Goal: Information Seeking & Learning: Learn about a topic

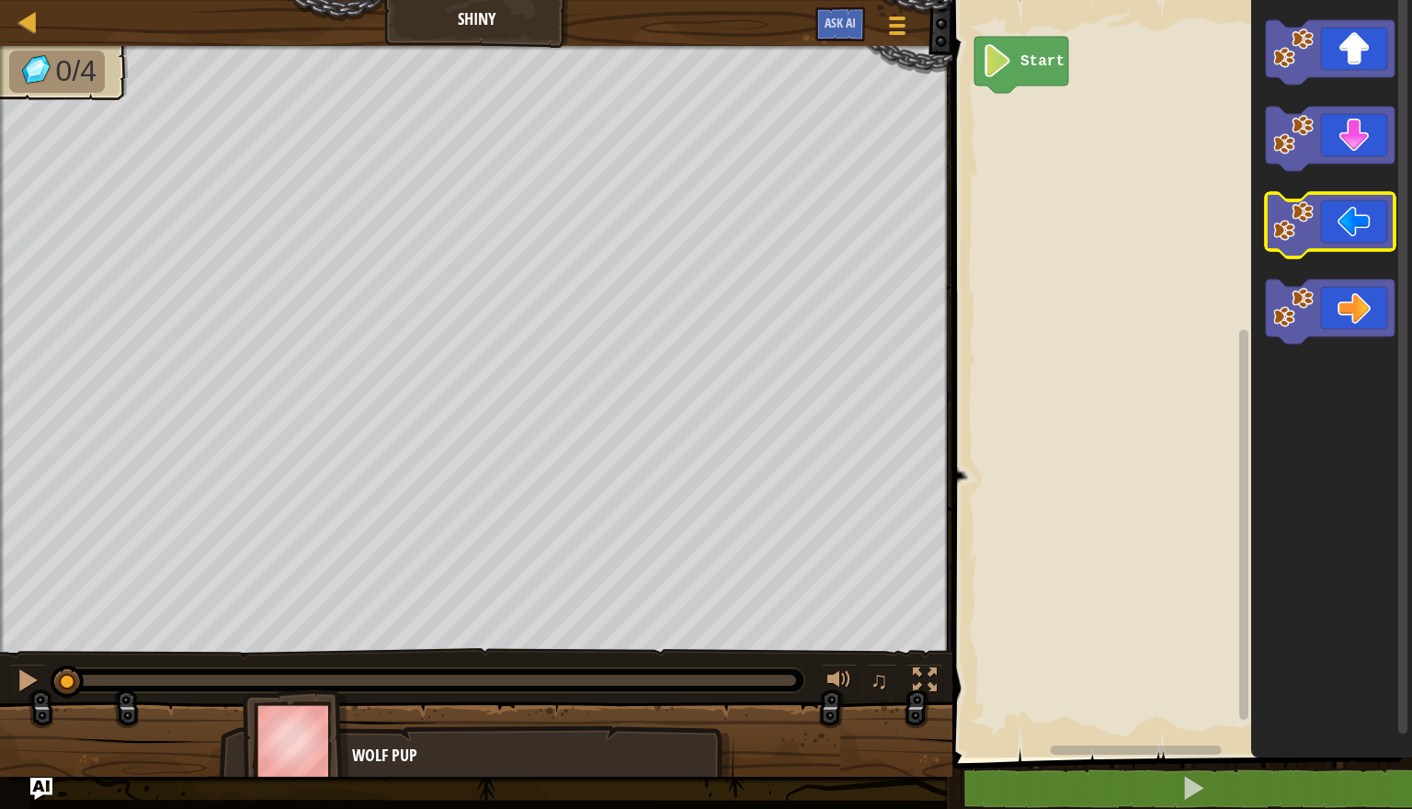
click at [1360, 228] on icon "Blockly Workspace" at bounding box center [1330, 225] width 129 height 64
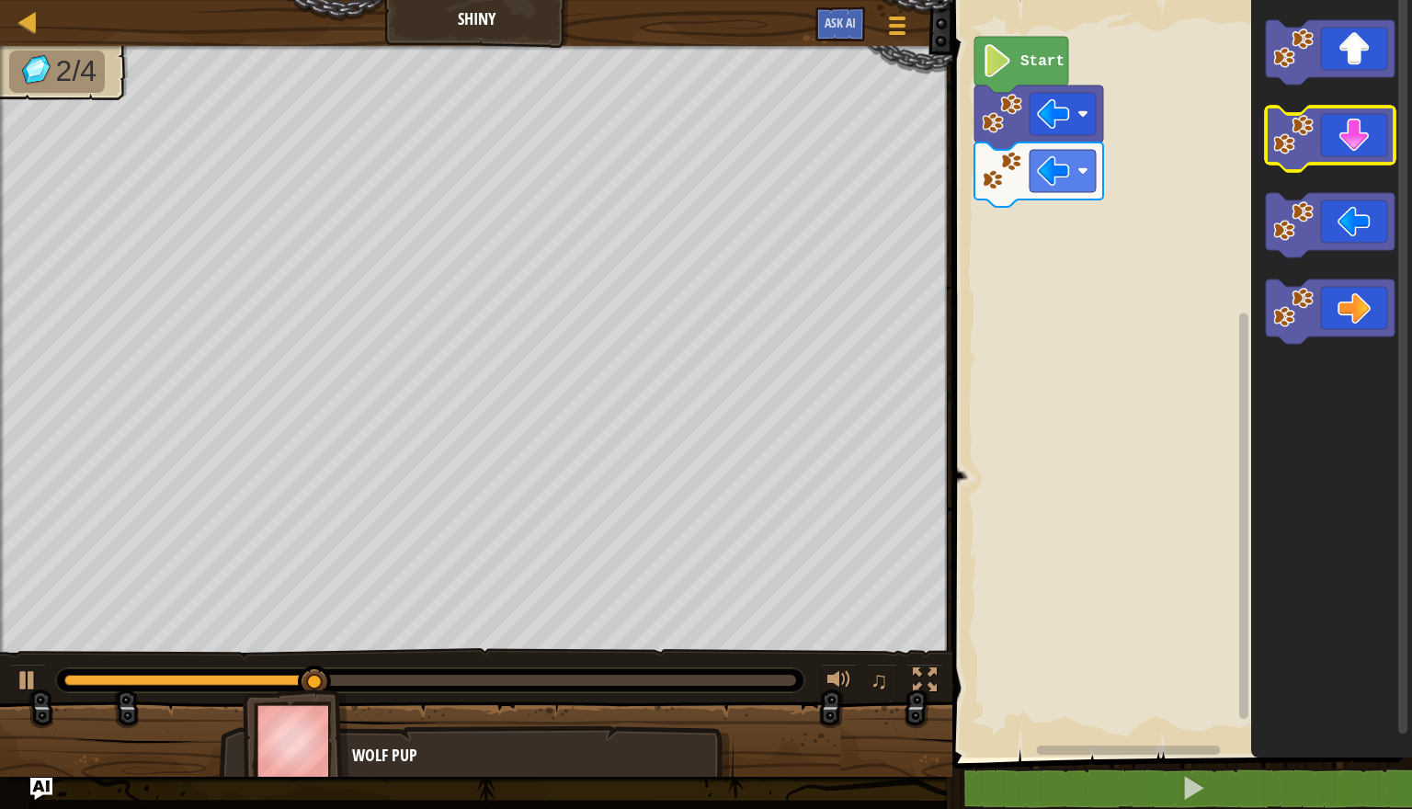
click at [1362, 150] on icon "Blockly Workspace" at bounding box center [1330, 139] width 129 height 64
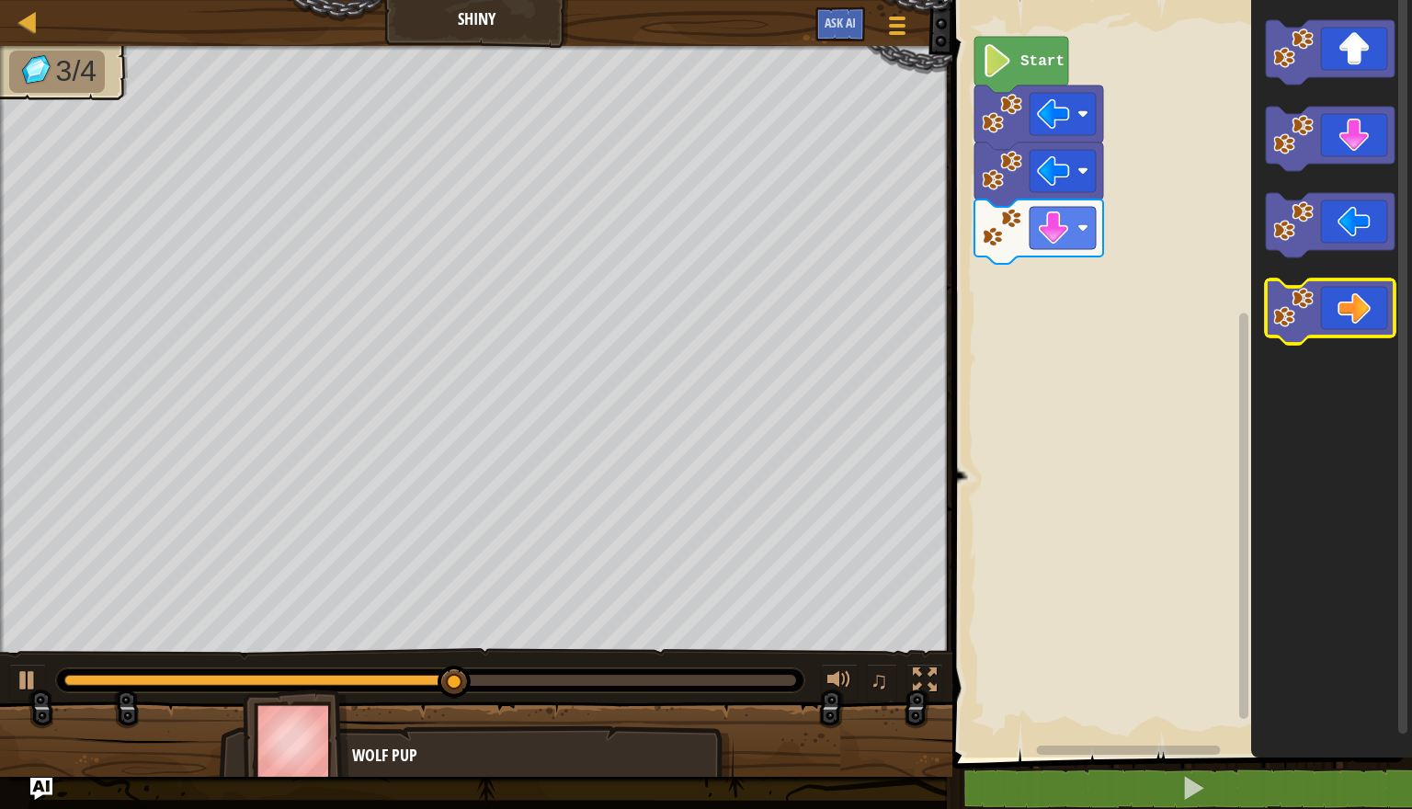
click at [1359, 298] on icon "Blockly Workspace" at bounding box center [1330, 311] width 129 height 64
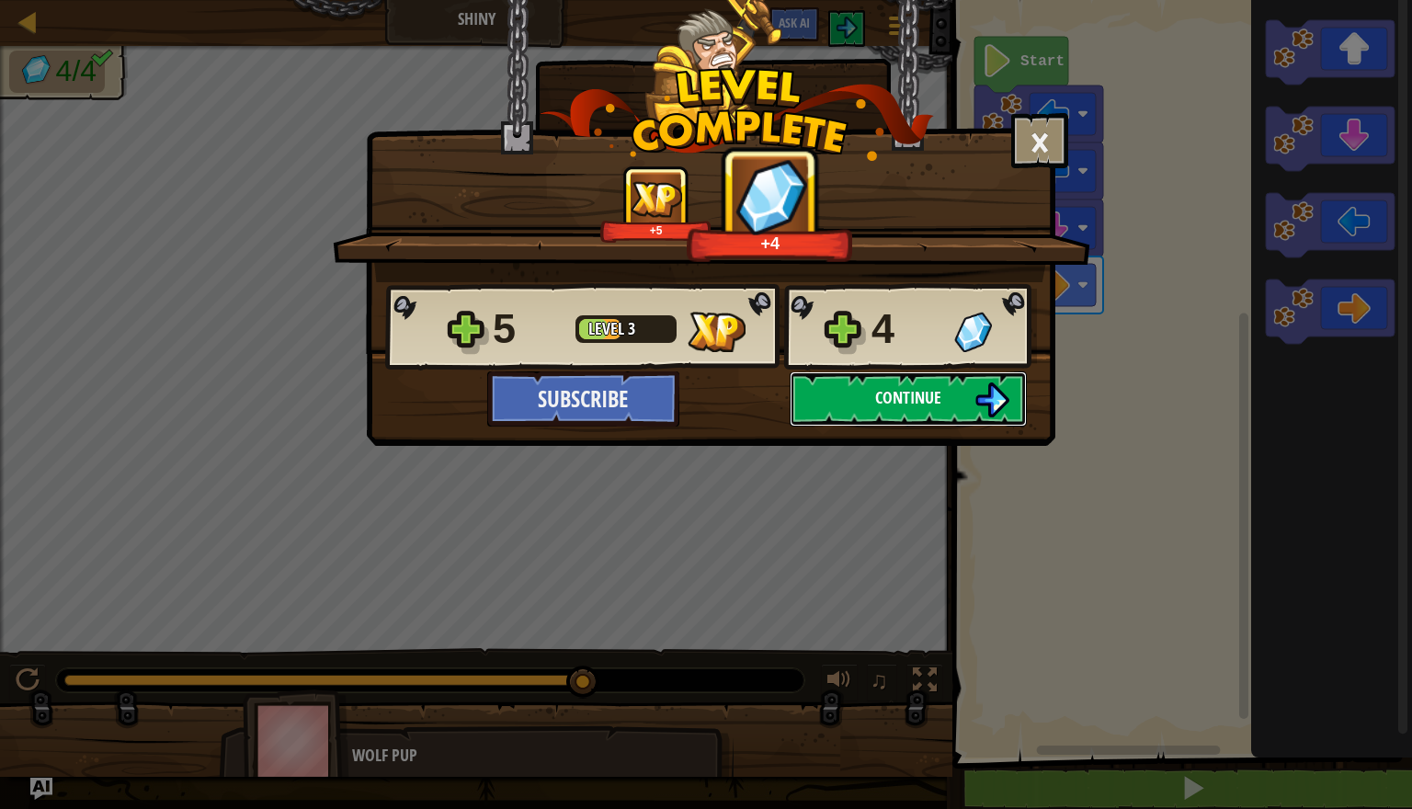
click at [905, 405] on span "Continue" at bounding box center [908, 397] width 66 height 23
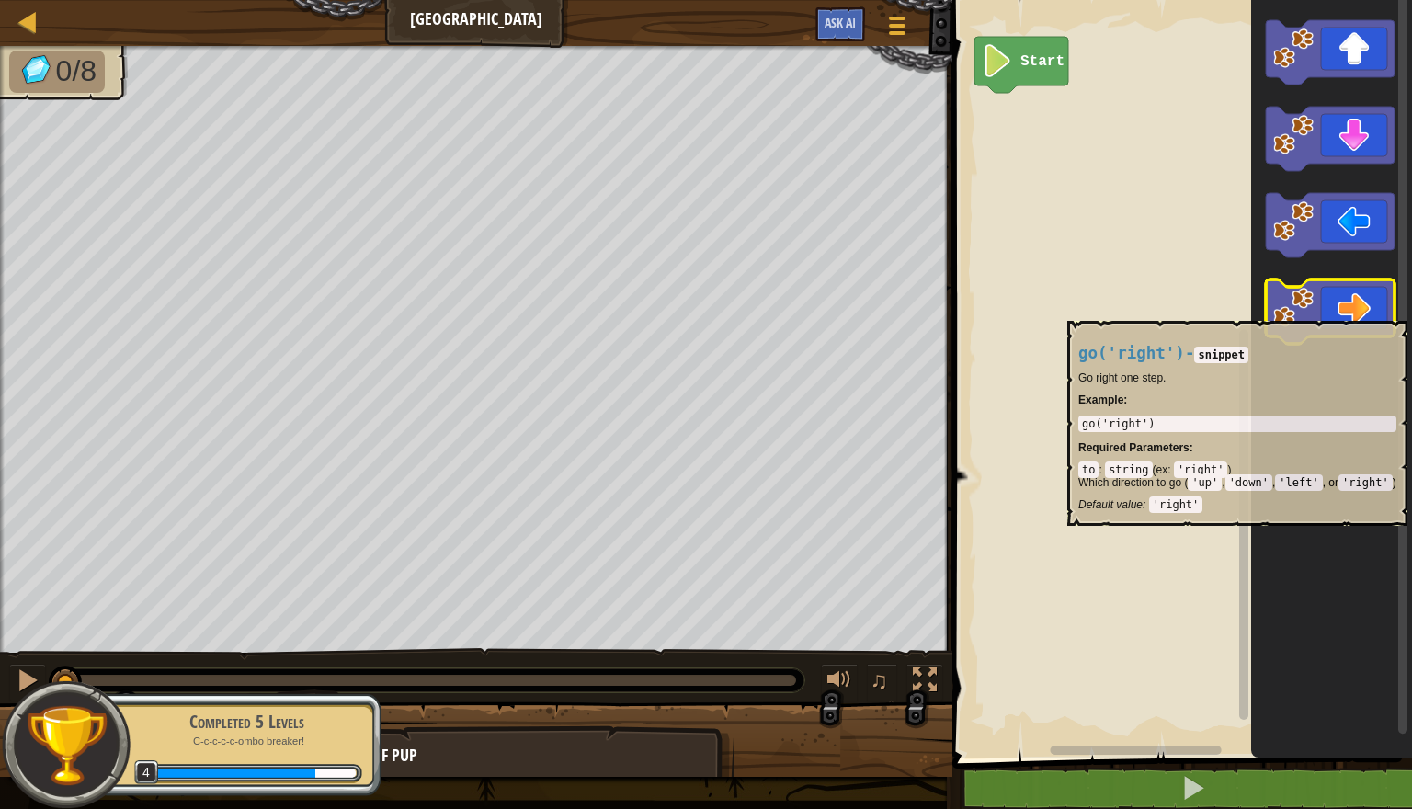
click at [1352, 312] on icon "Blockly Workspace" at bounding box center [1330, 311] width 129 height 64
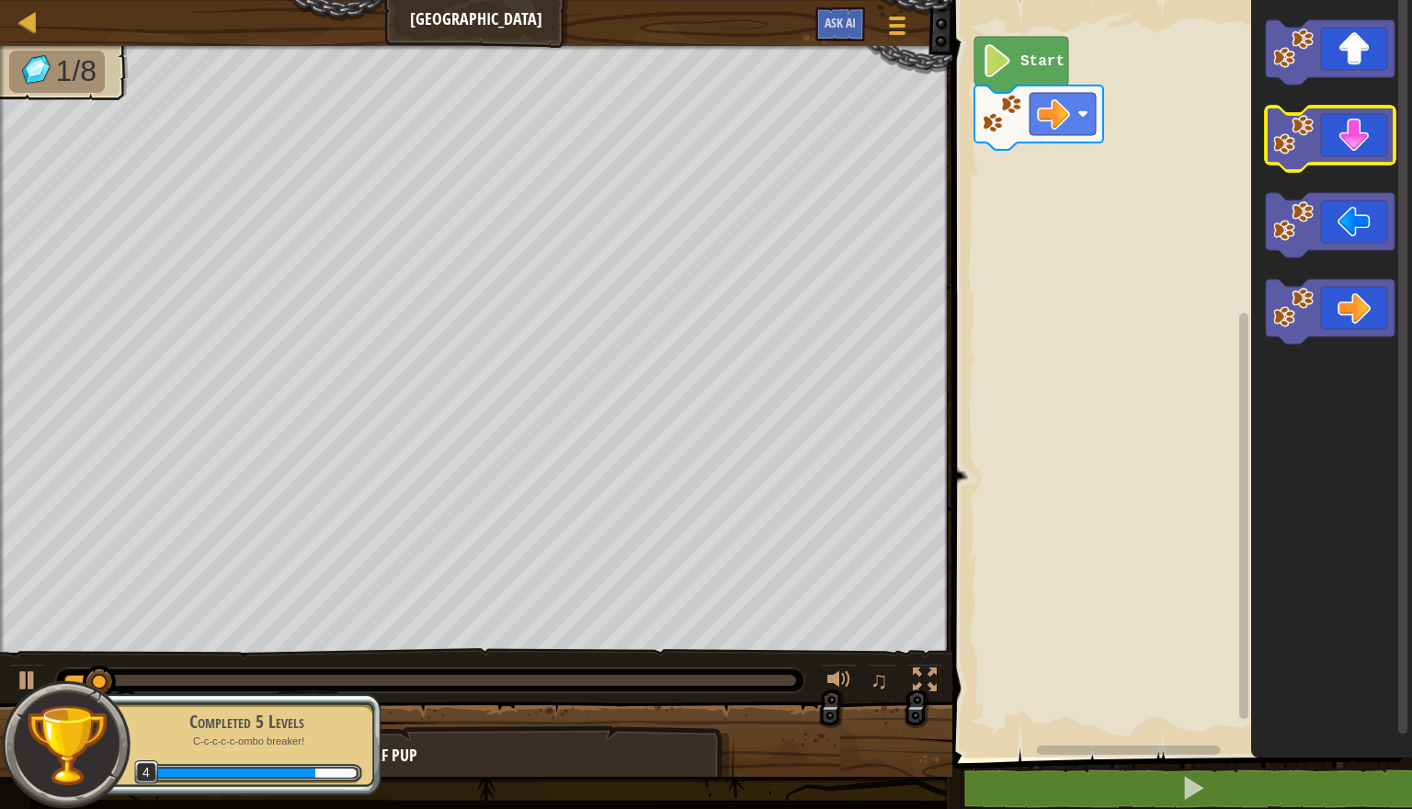
click at [1356, 148] on icon "Blockly Workspace" at bounding box center [1330, 139] width 129 height 64
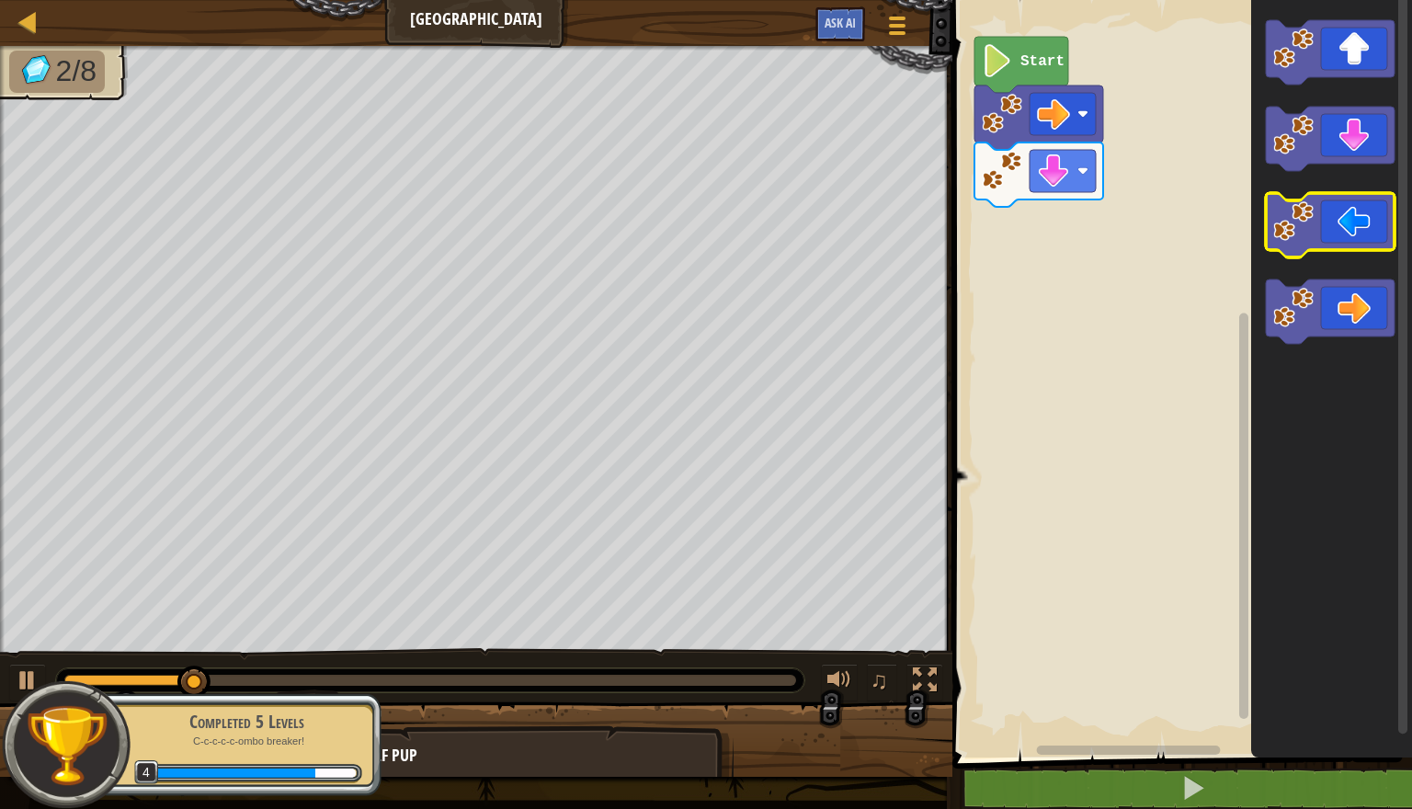
click at [1344, 225] on icon "Blockly Workspace" at bounding box center [1330, 225] width 129 height 64
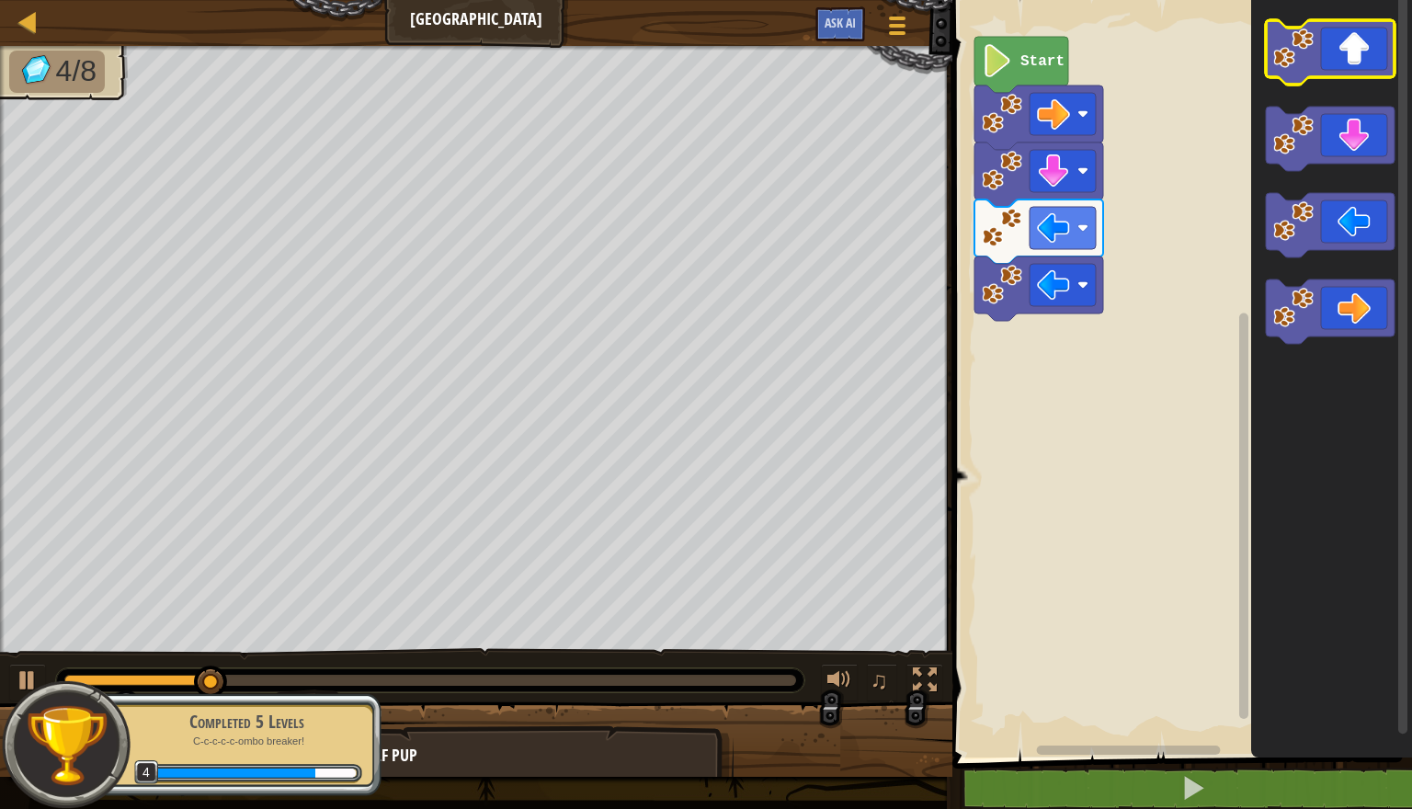
click at [1351, 71] on icon "Blockly Workspace" at bounding box center [1330, 52] width 129 height 64
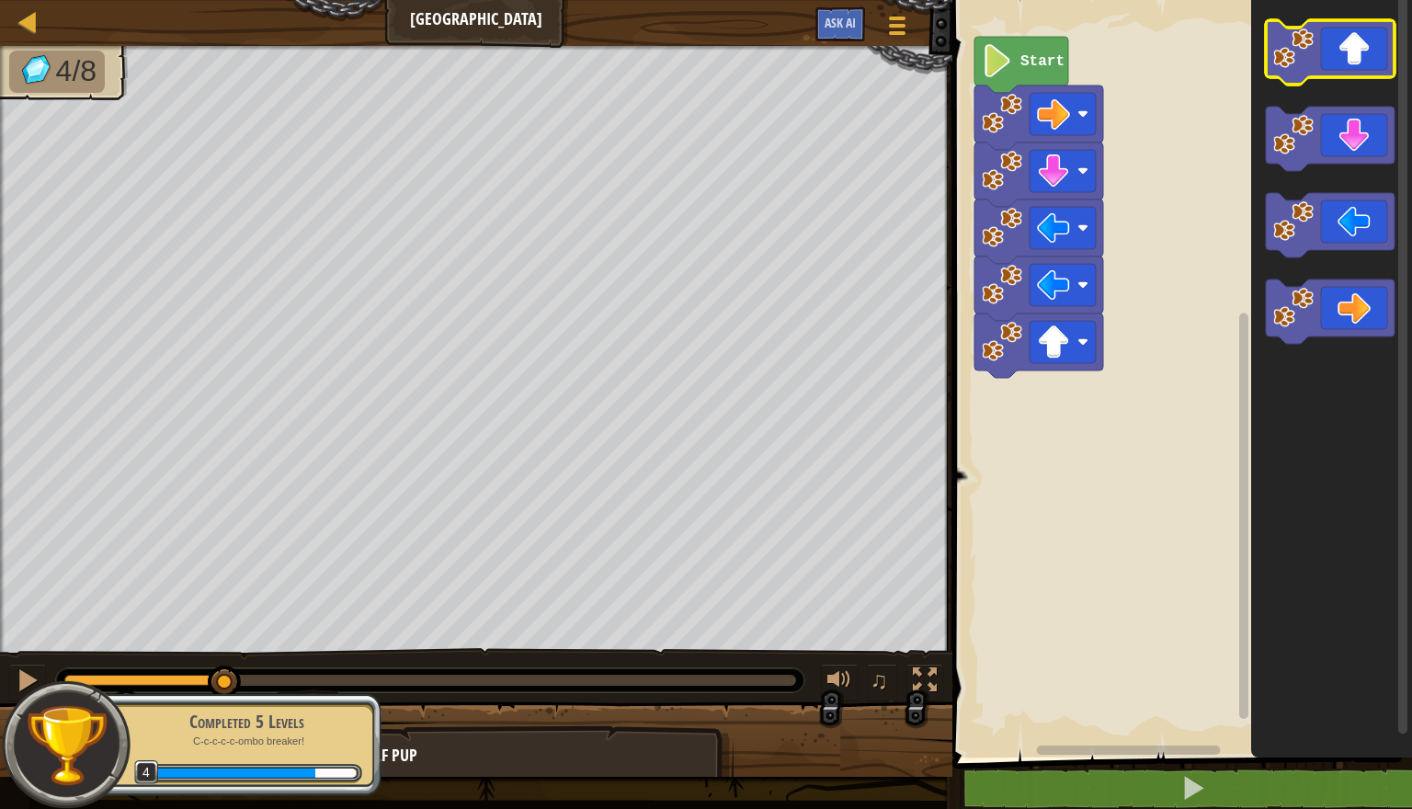
click at [1351, 71] on icon "Blockly Workspace" at bounding box center [1330, 52] width 129 height 64
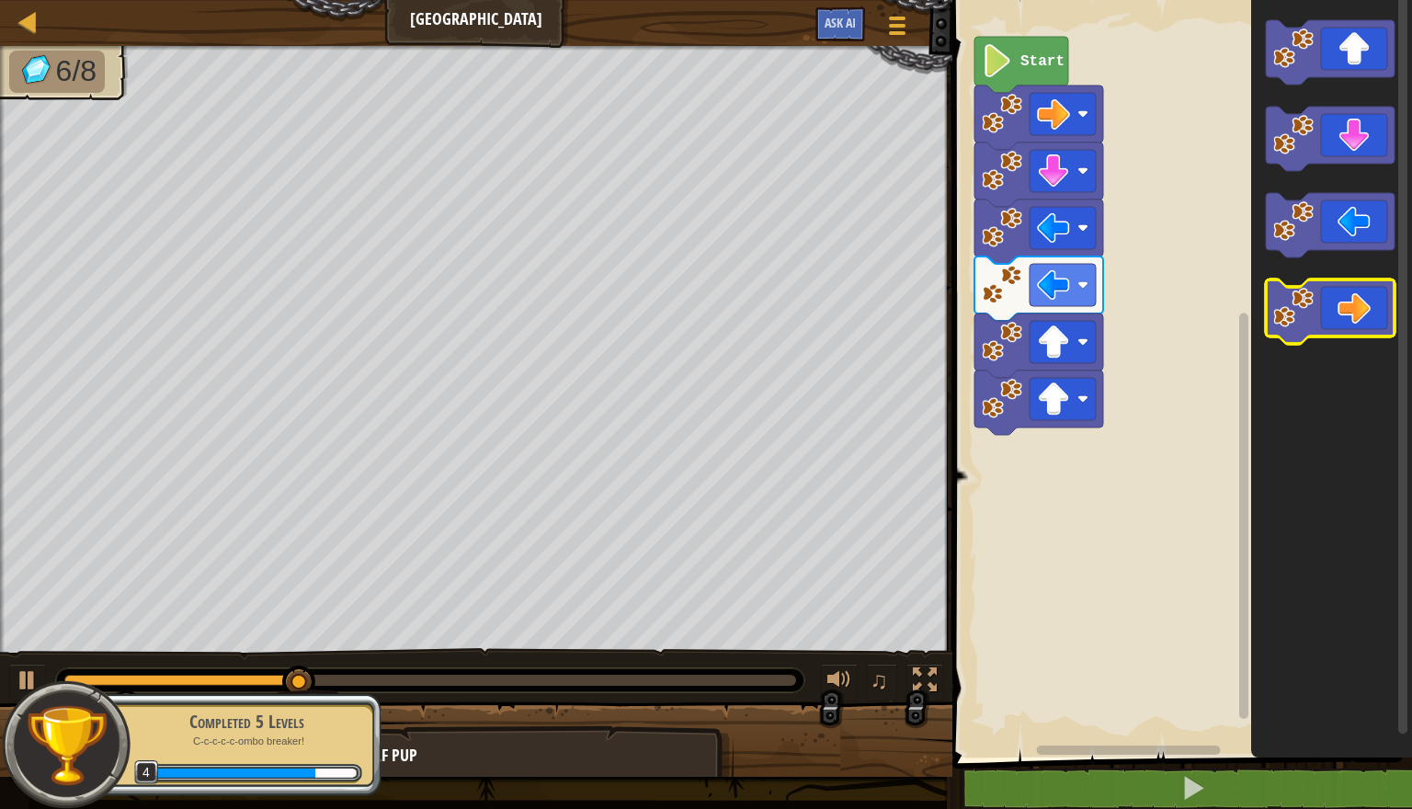
click at [1349, 307] on icon "Blockly Workspace" at bounding box center [1330, 311] width 129 height 64
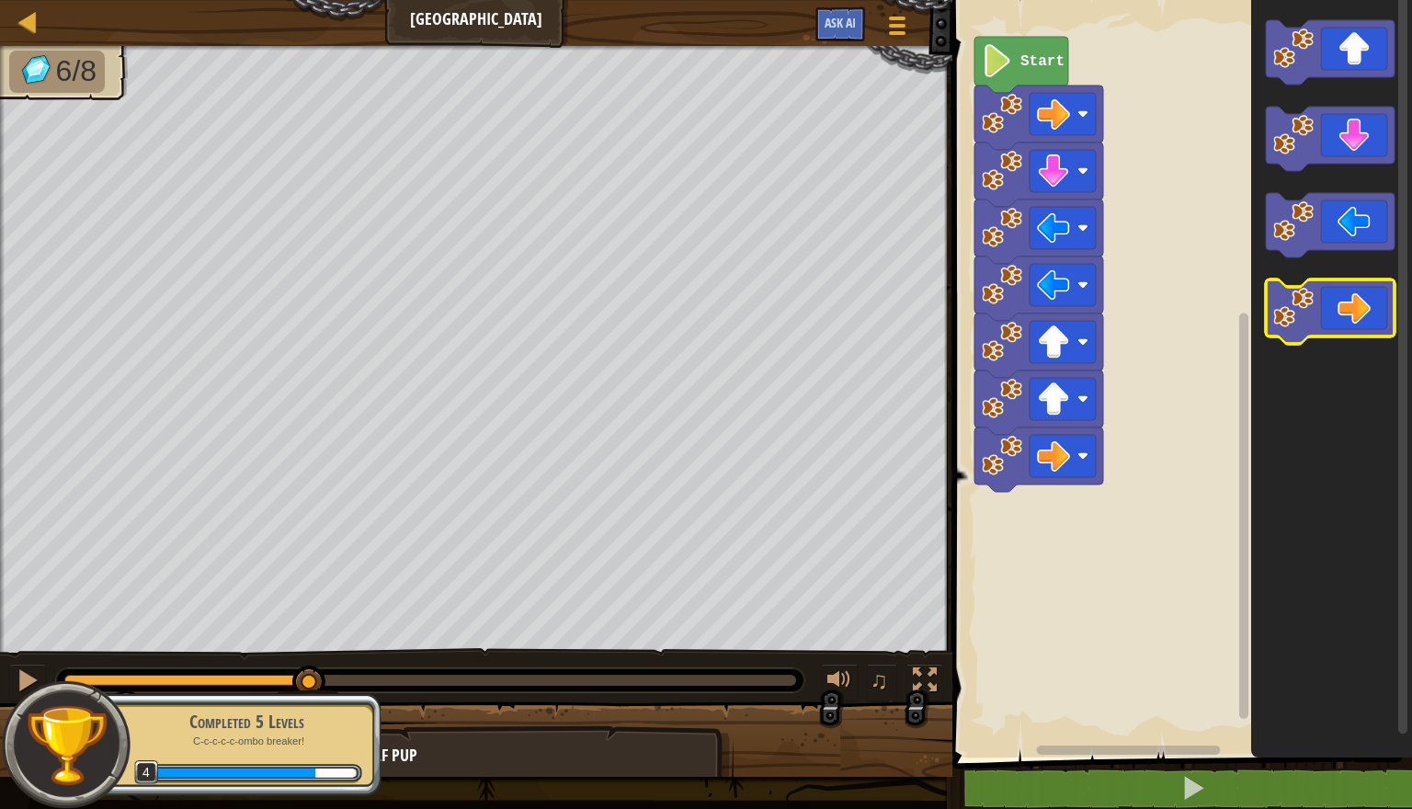
click at [1349, 307] on icon "Blockly Workspace" at bounding box center [1330, 311] width 129 height 64
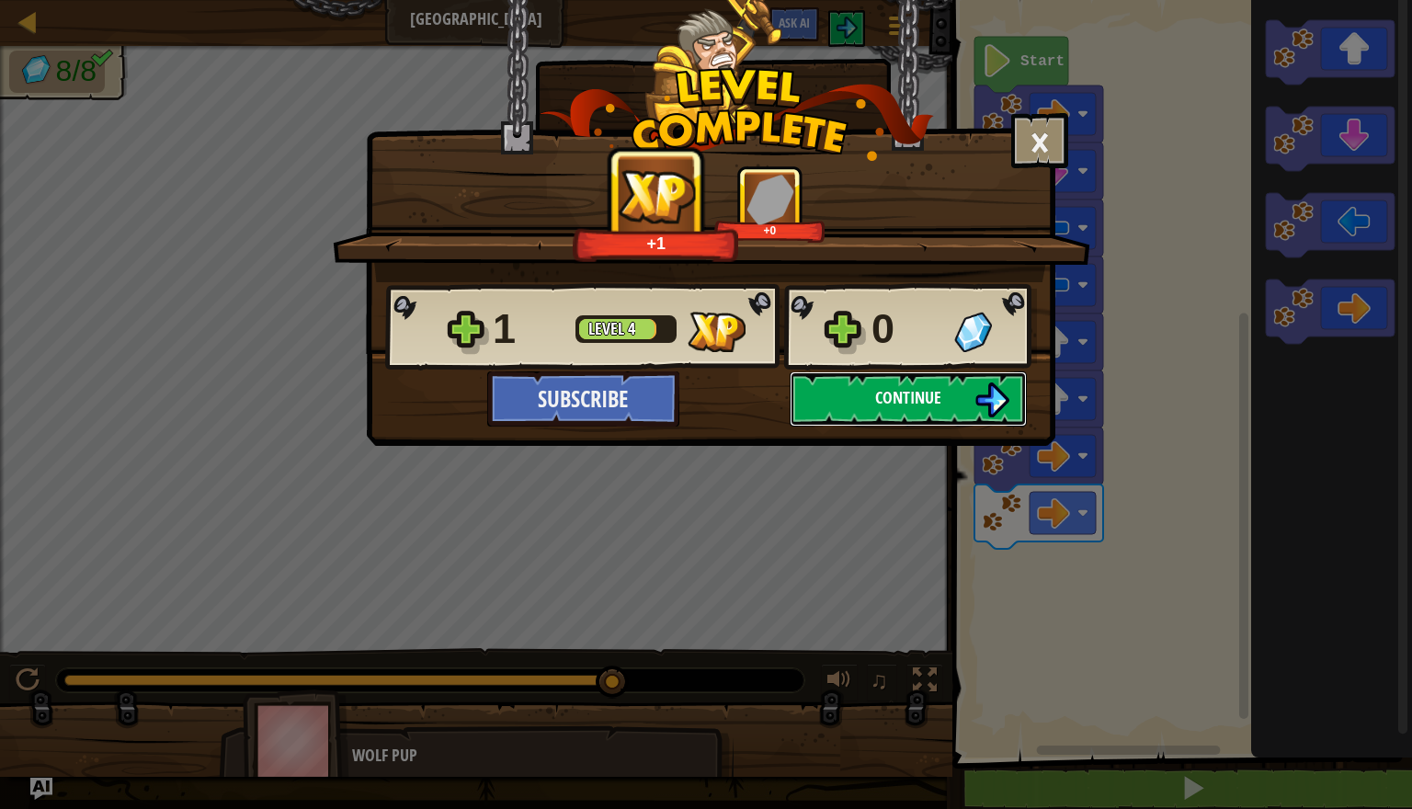
click at [967, 405] on button "Continue" at bounding box center [908, 398] width 237 height 55
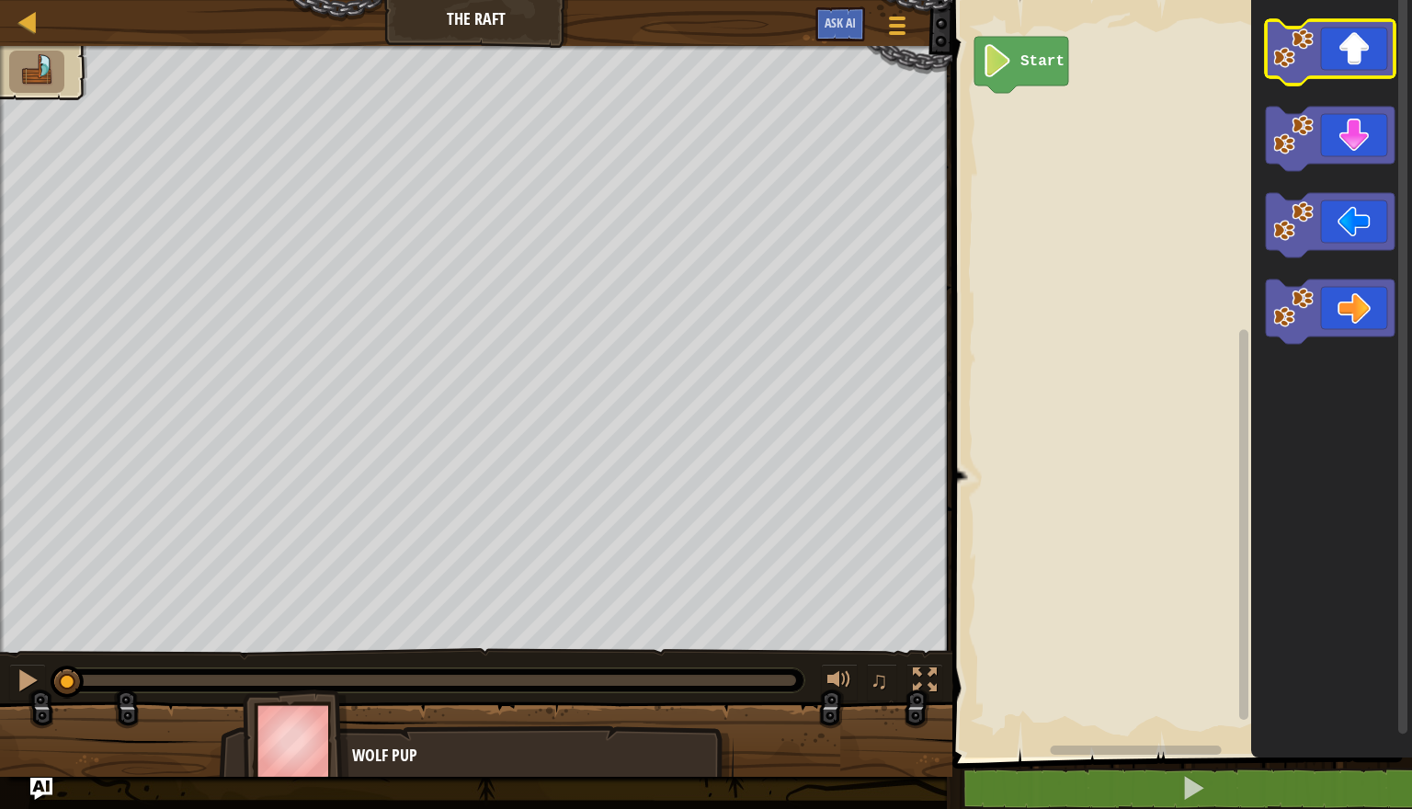
click at [1341, 40] on icon "Blockly Workspace" at bounding box center [1330, 52] width 129 height 64
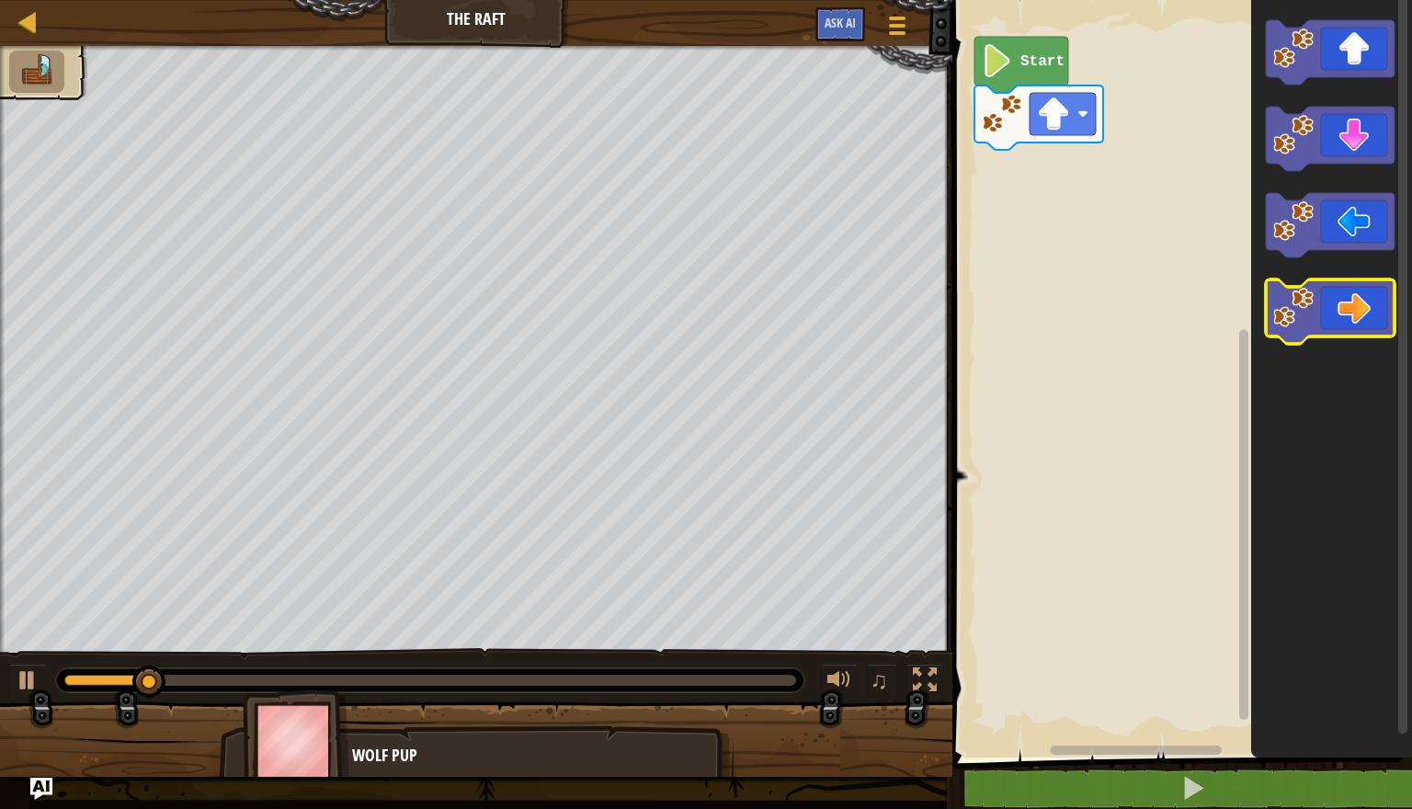
click at [1379, 308] on icon "Blockly Workspace" at bounding box center [1330, 311] width 129 height 64
click at [1378, 308] on icon "Blockly Workspace" at bounding box center [1330, 311] width 129 height 64
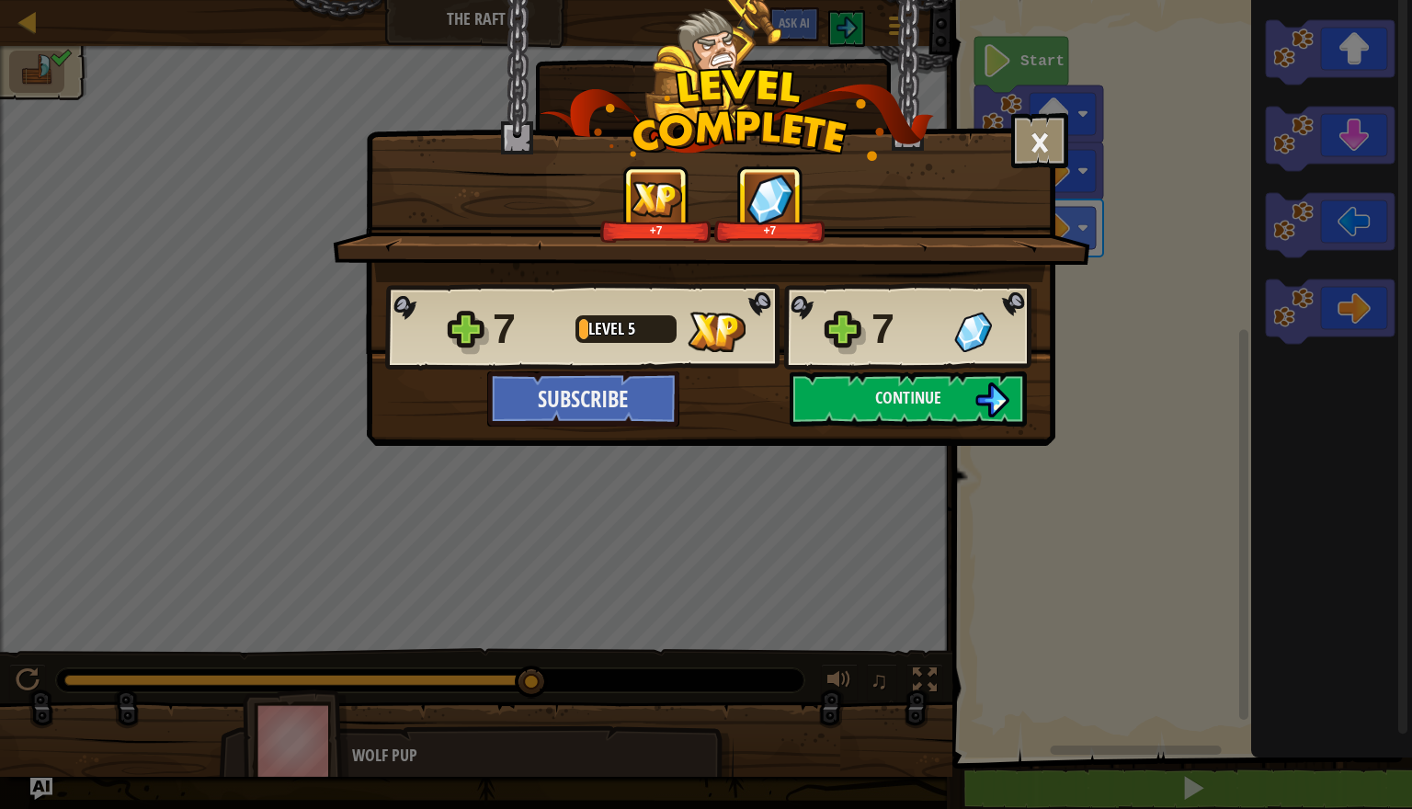
click at [954, 368] on div "7 Level 5 7" at bounding box center [711, 327] width 652 height 88
click at [956, 405] on button "Continue" at bounding box center [908, 398] width 237 height 55
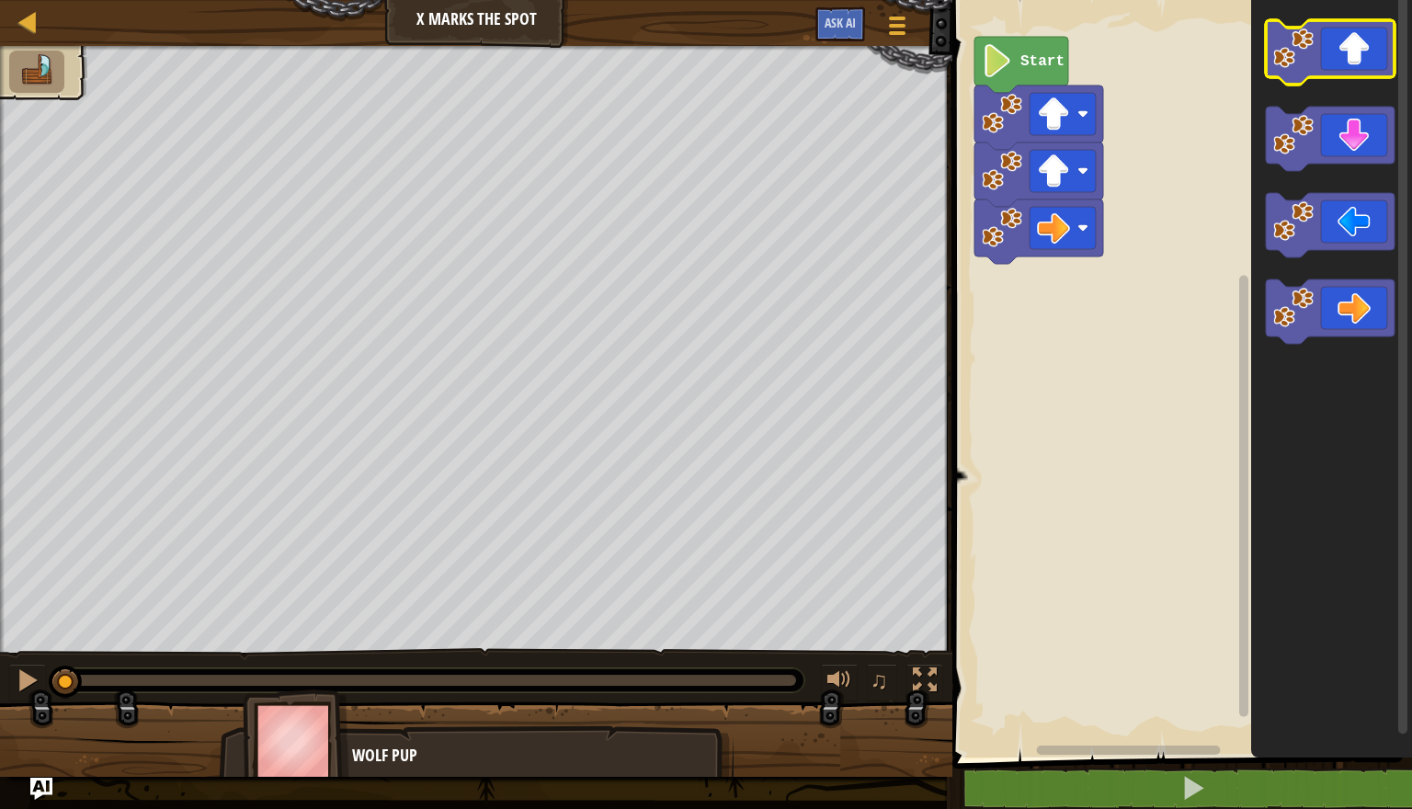
click at [1370, 61] on icon "Blockly Workspace" at bounding box center [1330, 52] width 129 height 64
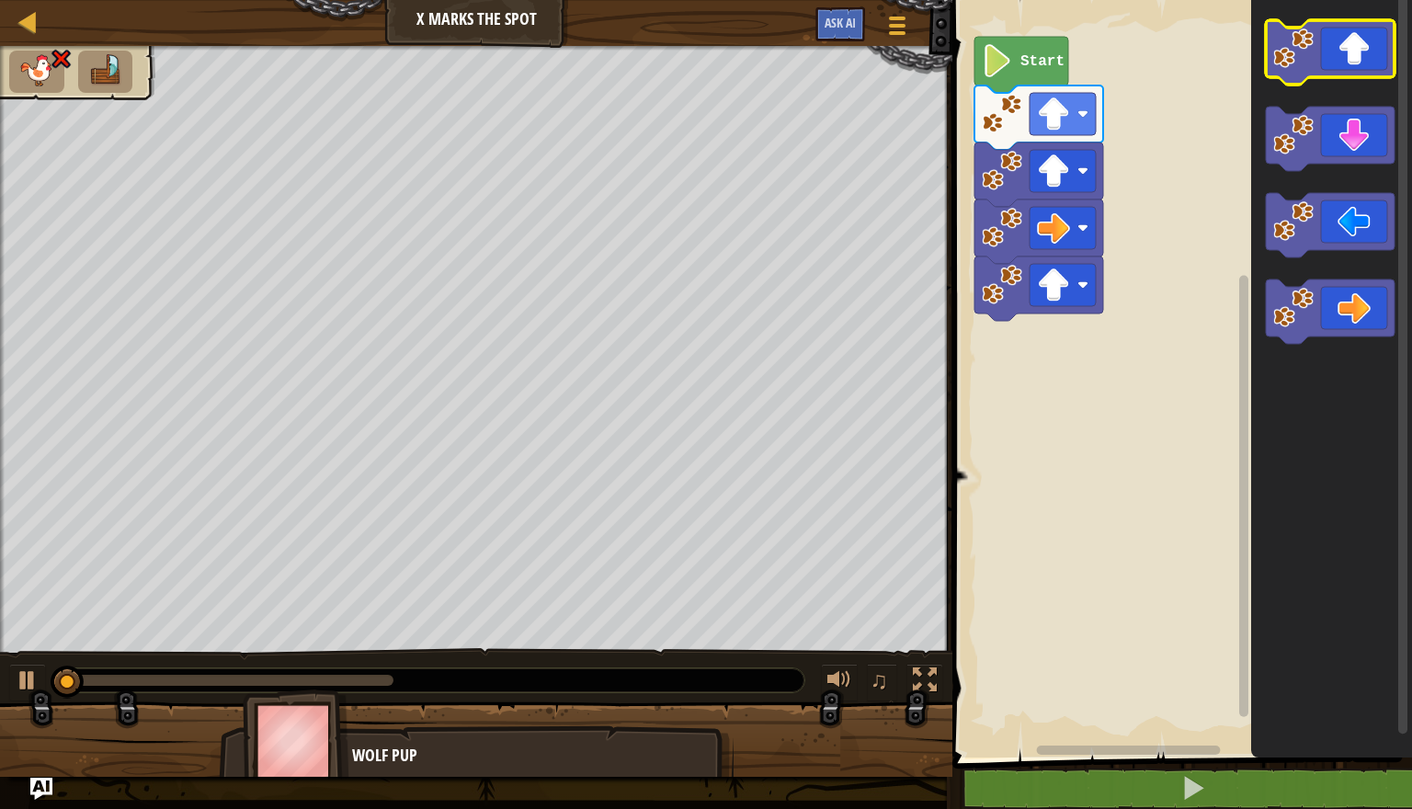
click at [1370, 61] on icon "Blockly Workspace" at bounding box center [1330, 52] width 129 height 64
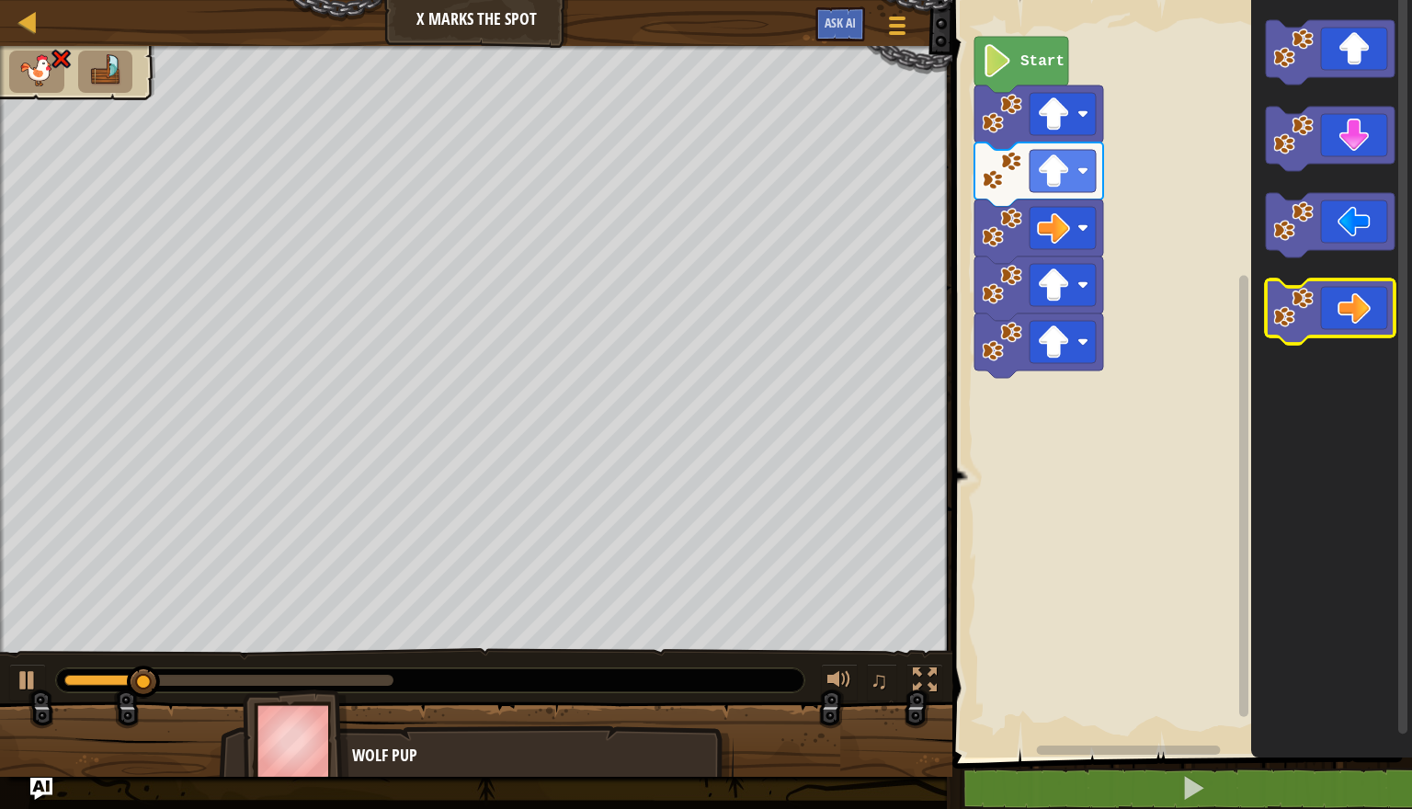
click at [1349, 326] on icon "Blockly Workspace" at bounding box center [1330, 311] width 129 height 64
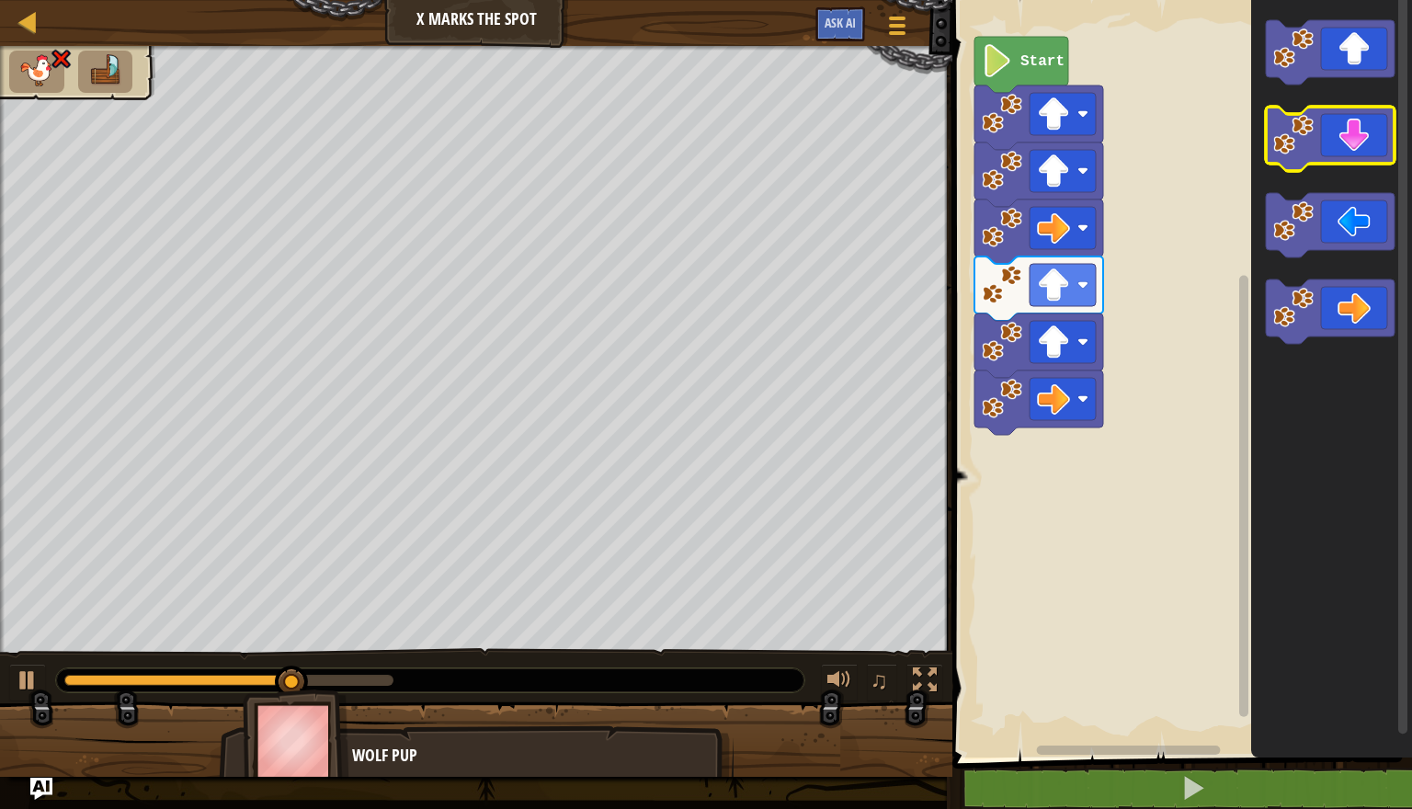
click at [1338, 137] on icon "Blockly Workspace" at bounding box center [1330, 139] width 129 height 64
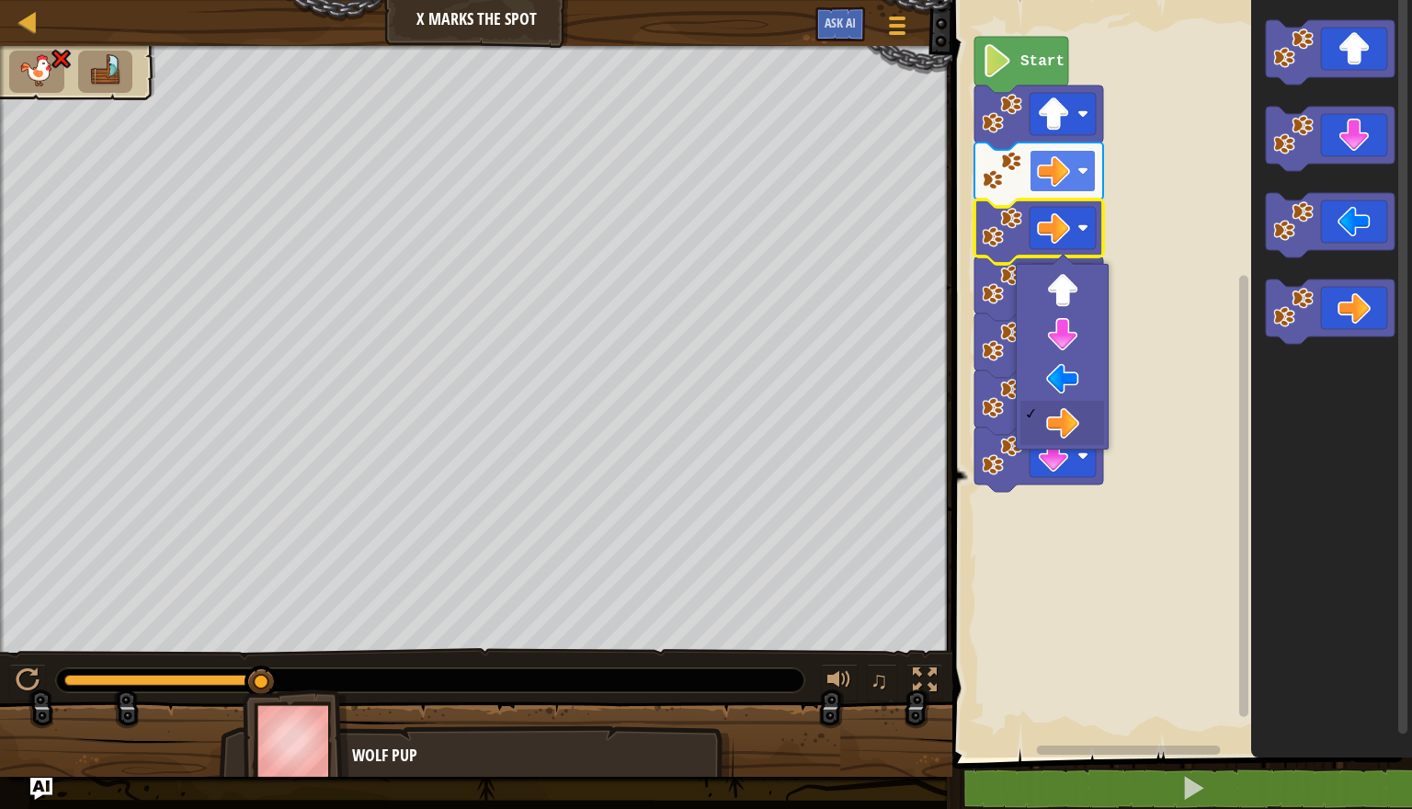
click at [1075, 173] on rect "Blockly Workspace" at bounding box center [1063, 171] width 66 height 42
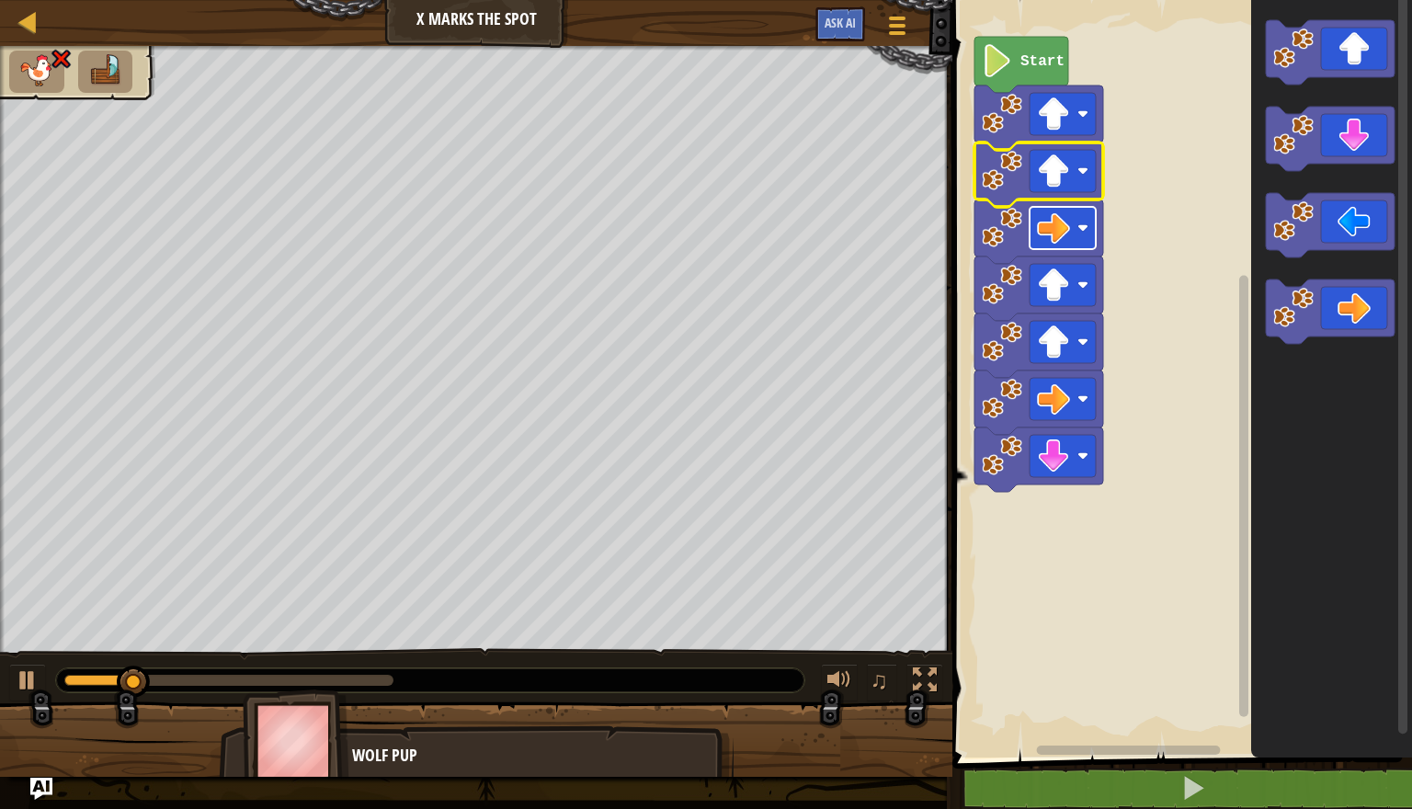
click at [1076, 228] on rect "Blockly Workspace" at bounding box center [1063, 228] width 66 height 42
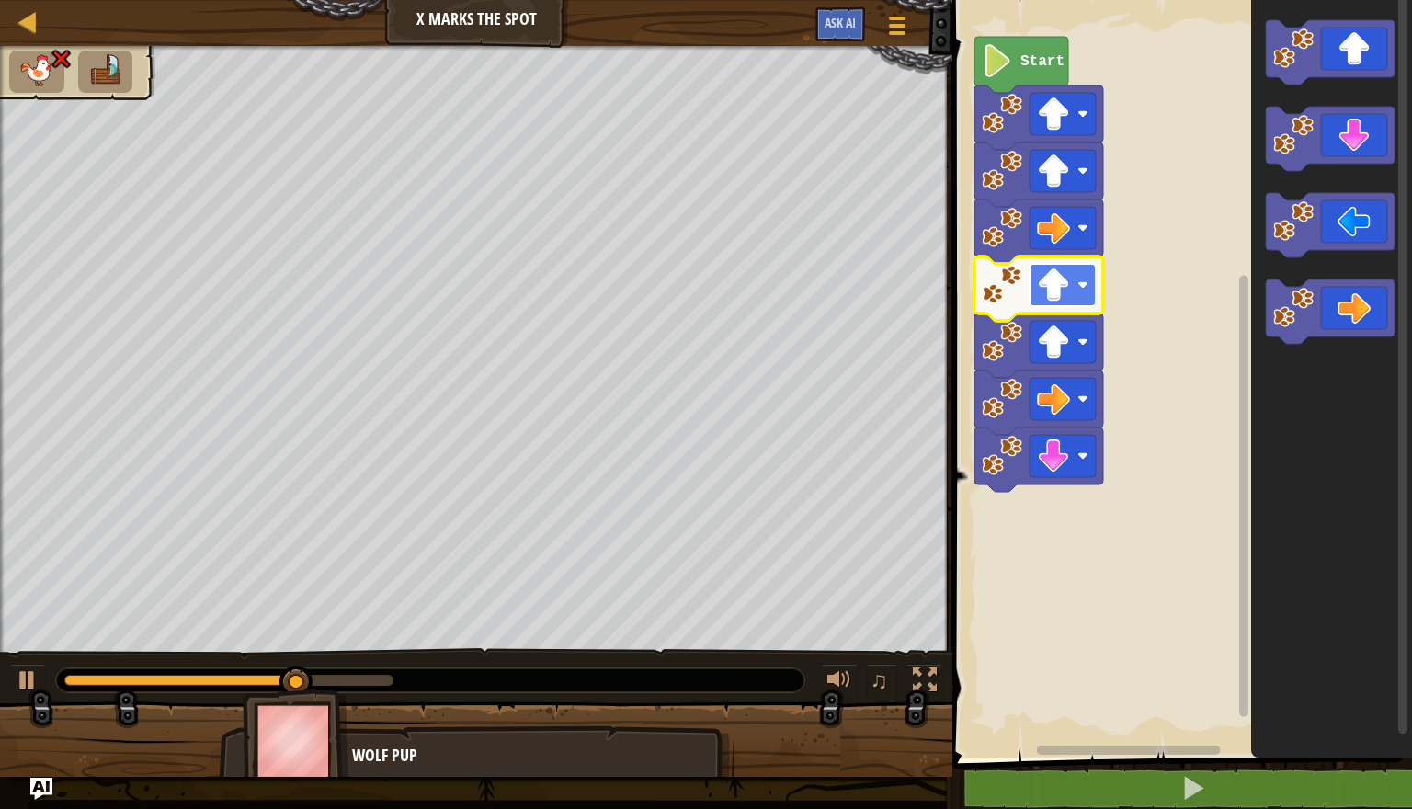
click at [1064, 295] on image "Blockly Workspace" at bounding box center [1053, 284] width 33 height 33
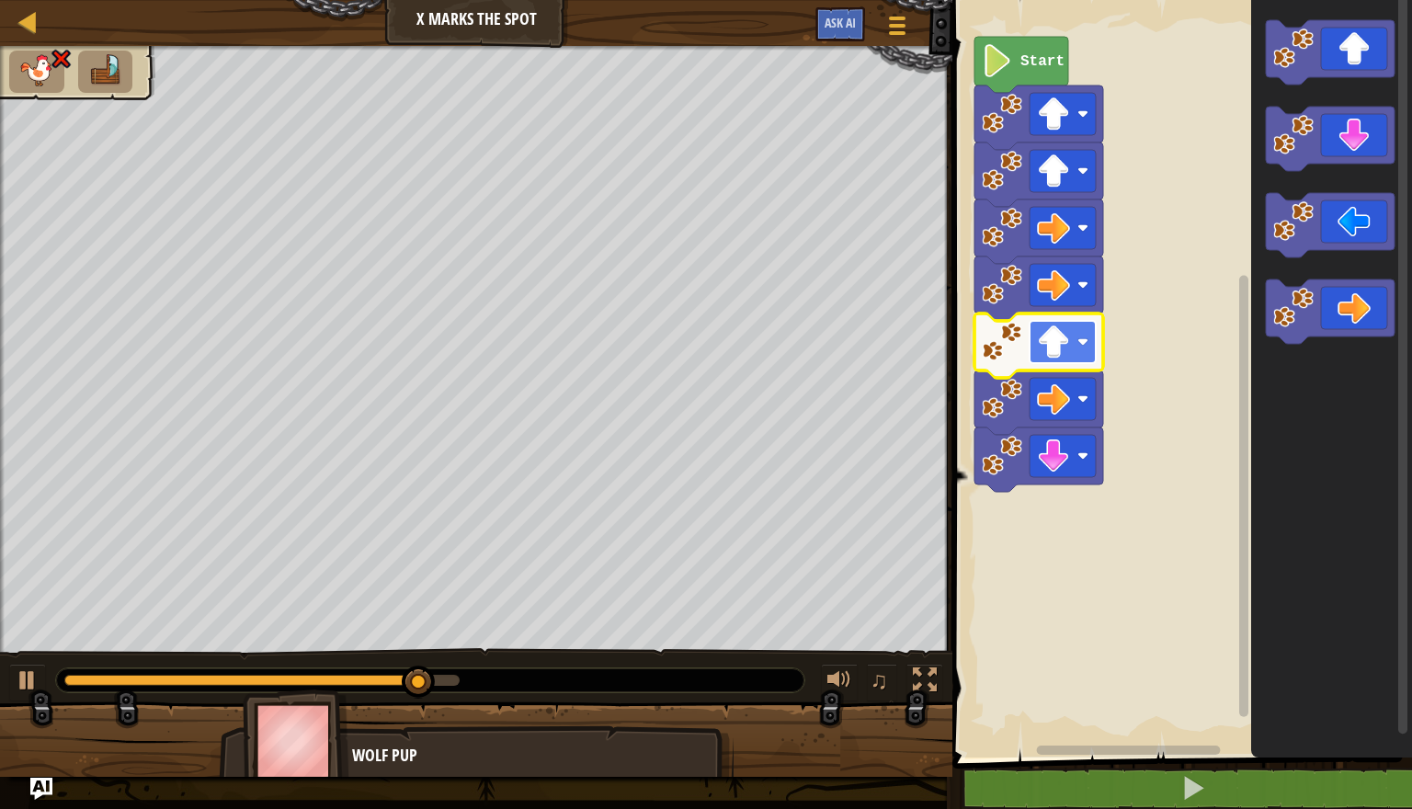
click at [1074, 359] on rect "Blockly Workspace" at bounding box center [1063, 342] width 66 height 42
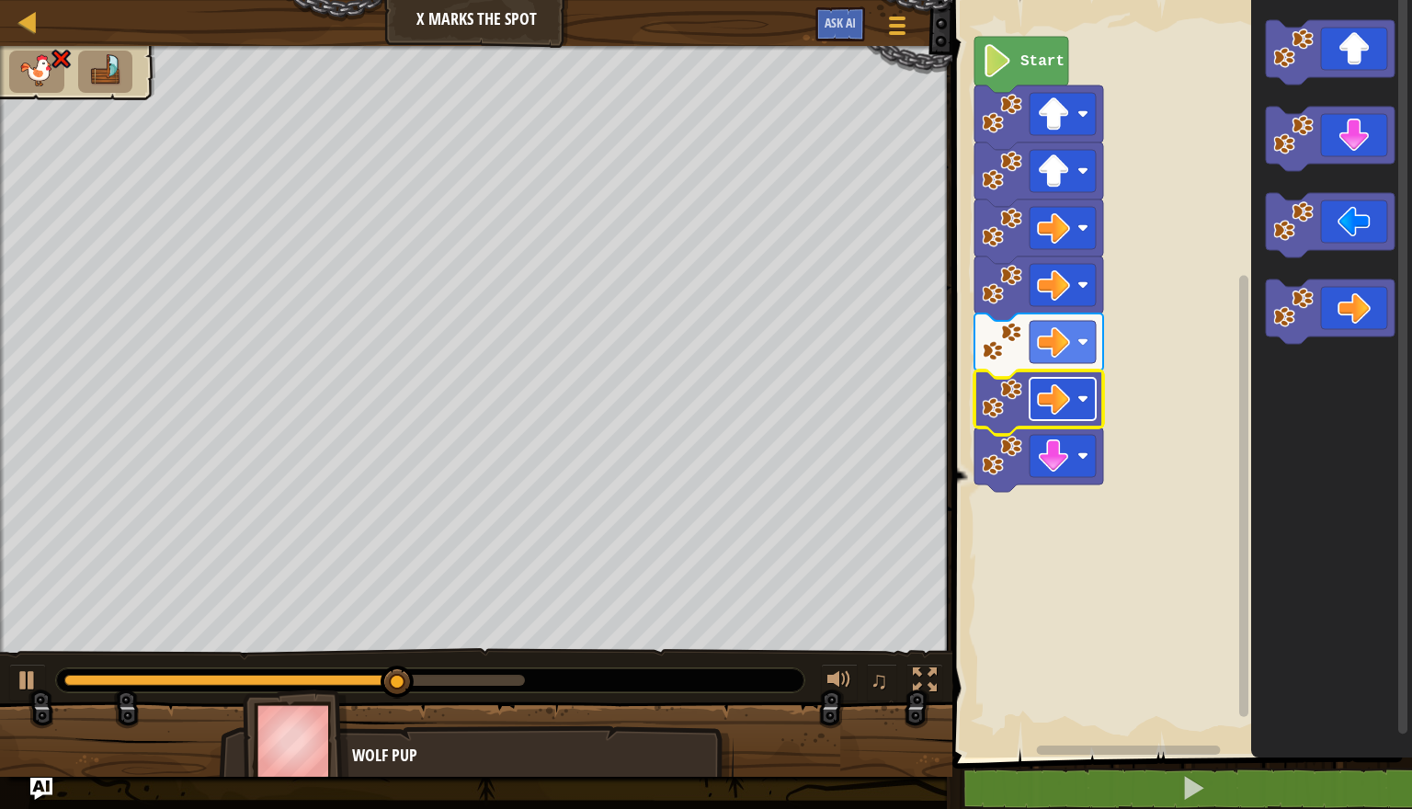
click at [1066, 407] on image "Blockly Workspace" at bounding box center [1053, 398] width 33 height 33
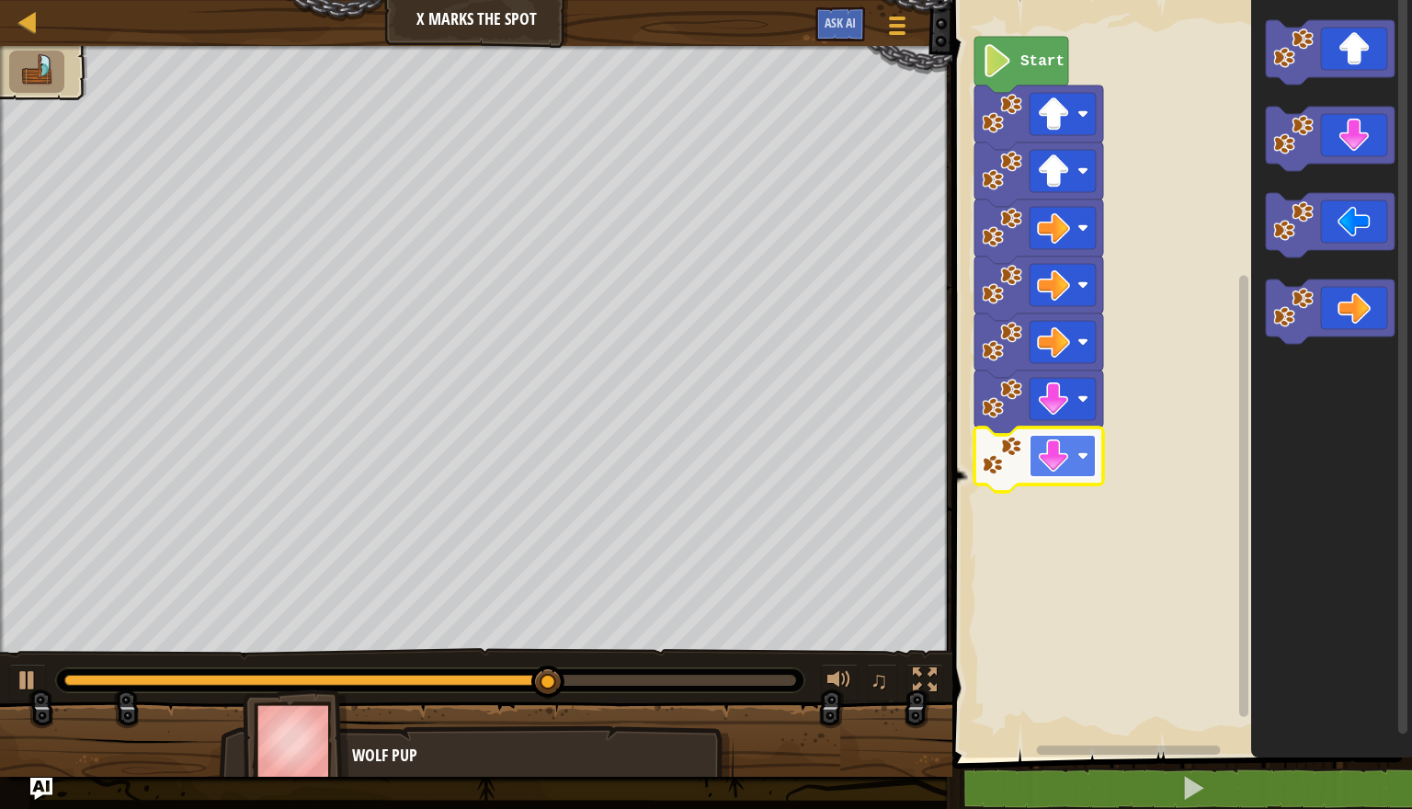
click at [1065, 462] on image "Blockly Workspace" at bounding box center [1053, 455] width 33 height 33
click at [1348, 257] on icon "Blockly Workspace" at bounding box center [1331, 374] width 161 height 767
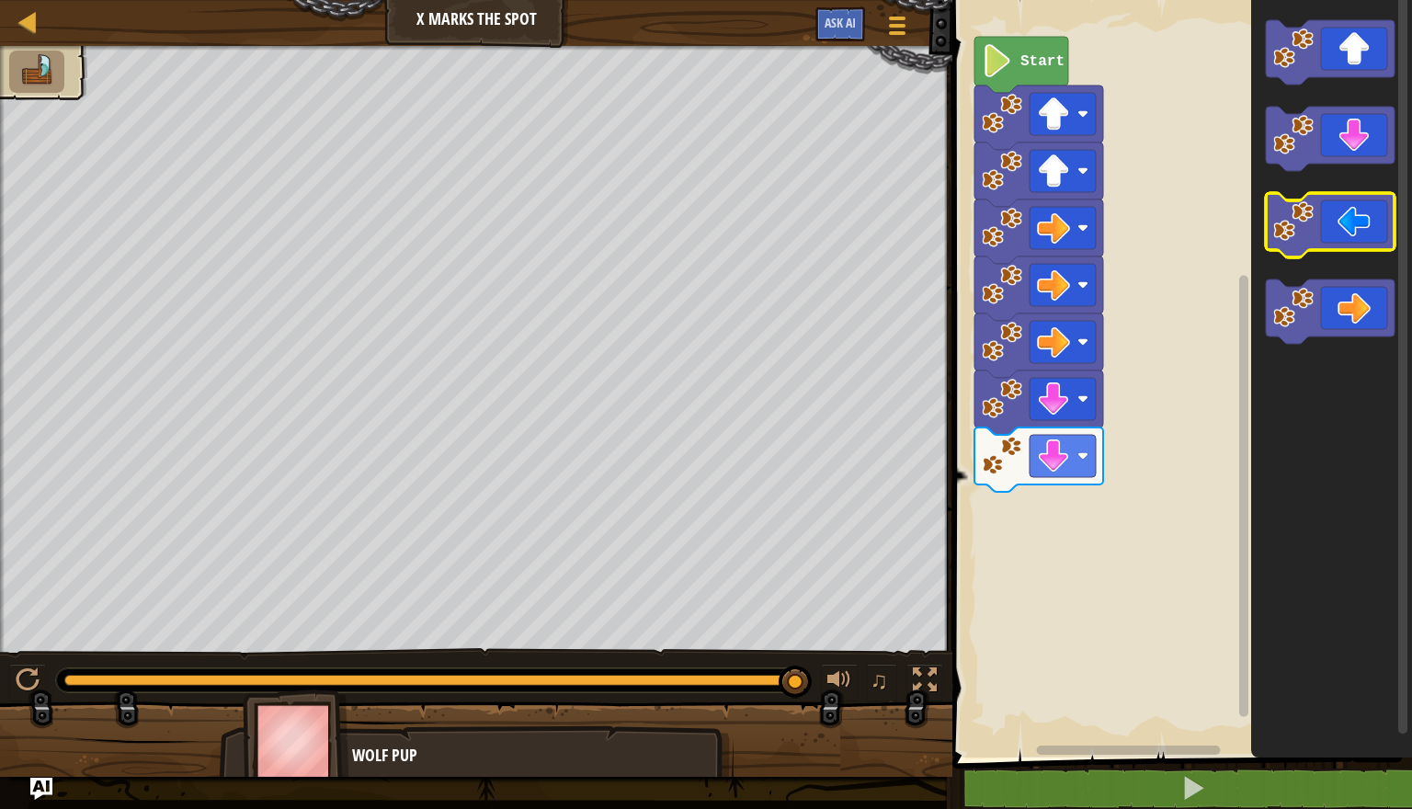
click at [1350, 232] on icon "Blockly Workspace" at bounding box center [1330, 225] width 129 height 64
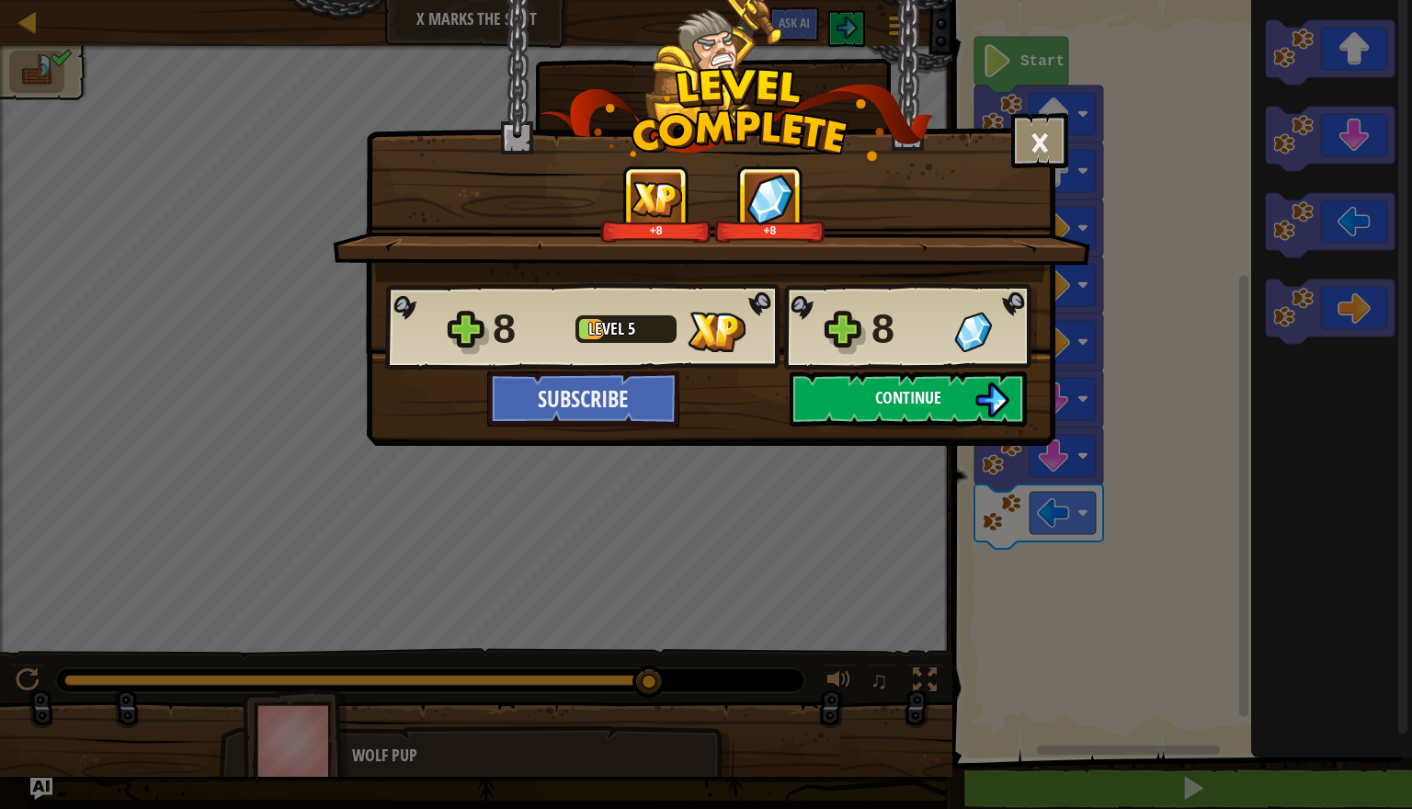
click at [951, 412] on button "Continue" at bounding box center [908, 398] width 237 height 55
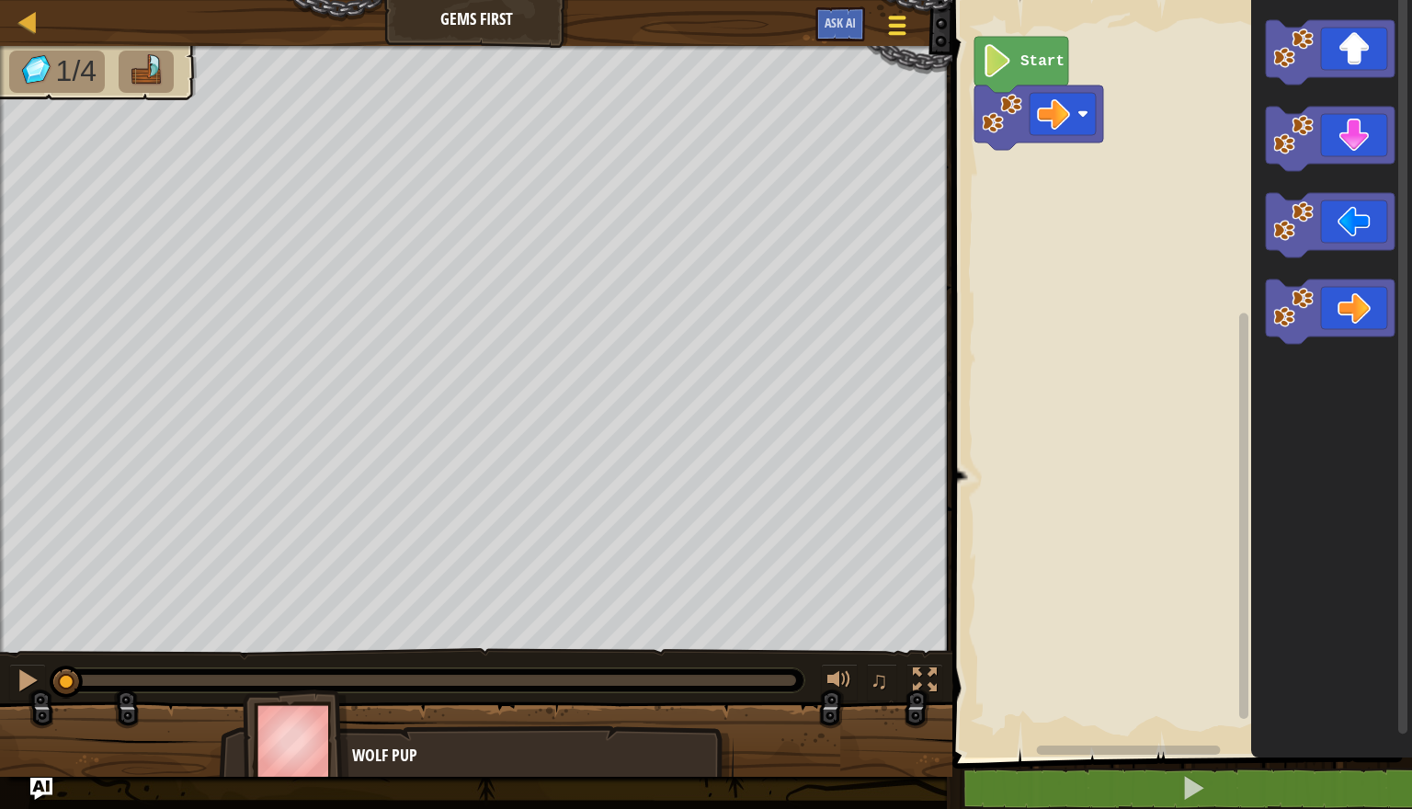
click at [898, 17] on span at bounding box center [897, 18] width 17 height 4
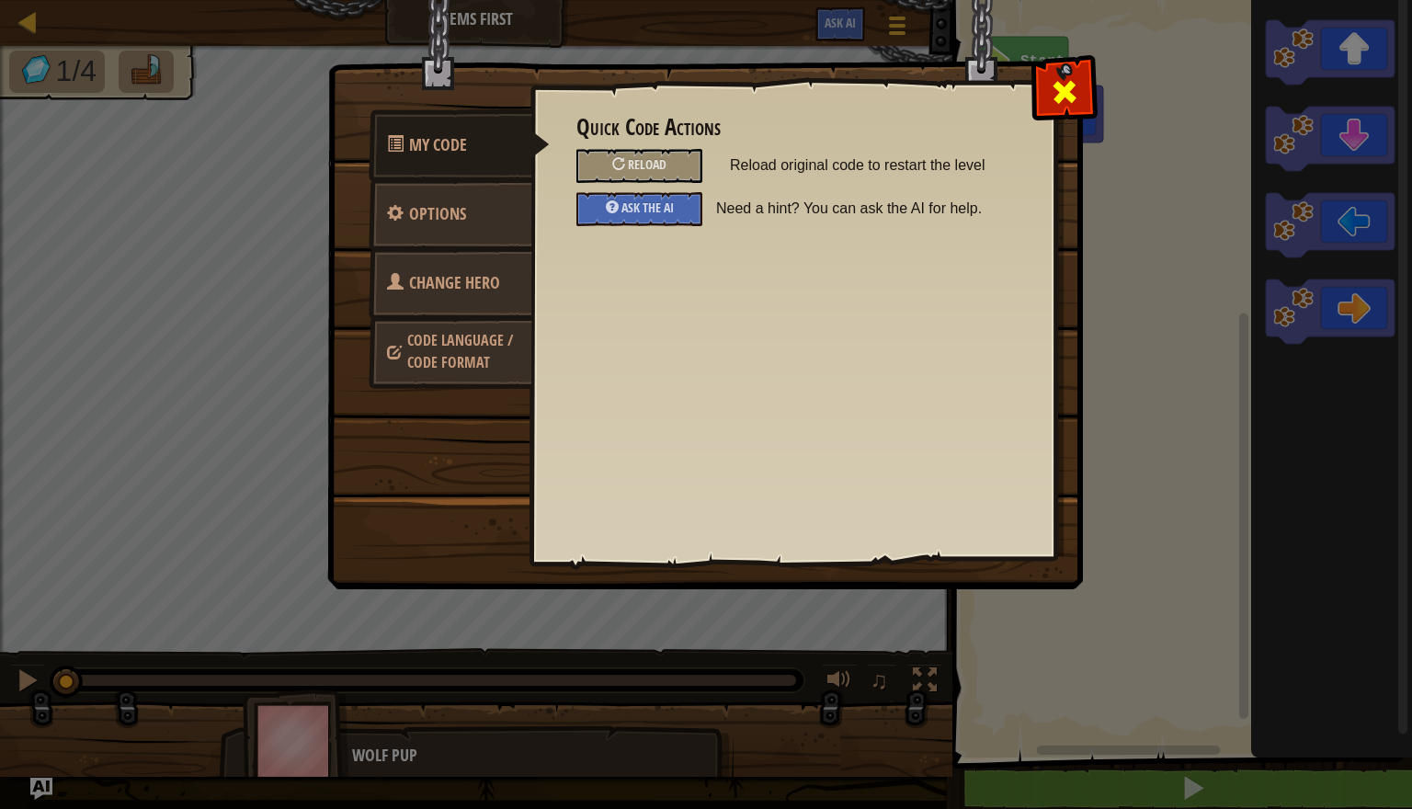
drag, startPoint x: 1065, startPoint y: 74, endPoint x: 1125, endPoint y: 50, distance: 64.4
click at [1066, 74] on div at bounding box center [1064, 88] width 58 height 58
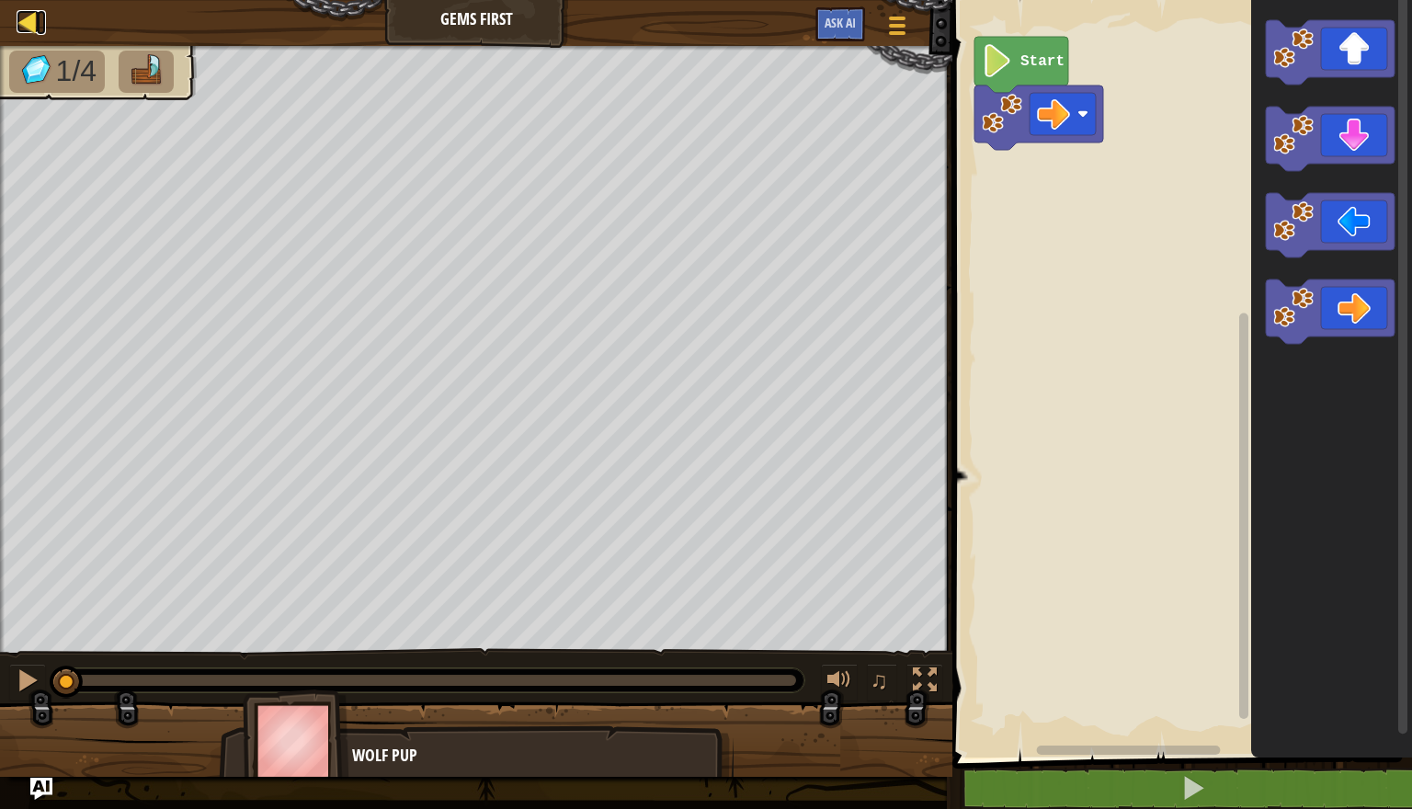
click at [39, 17] on div at bounding box center [28, 21] width 23 height 23
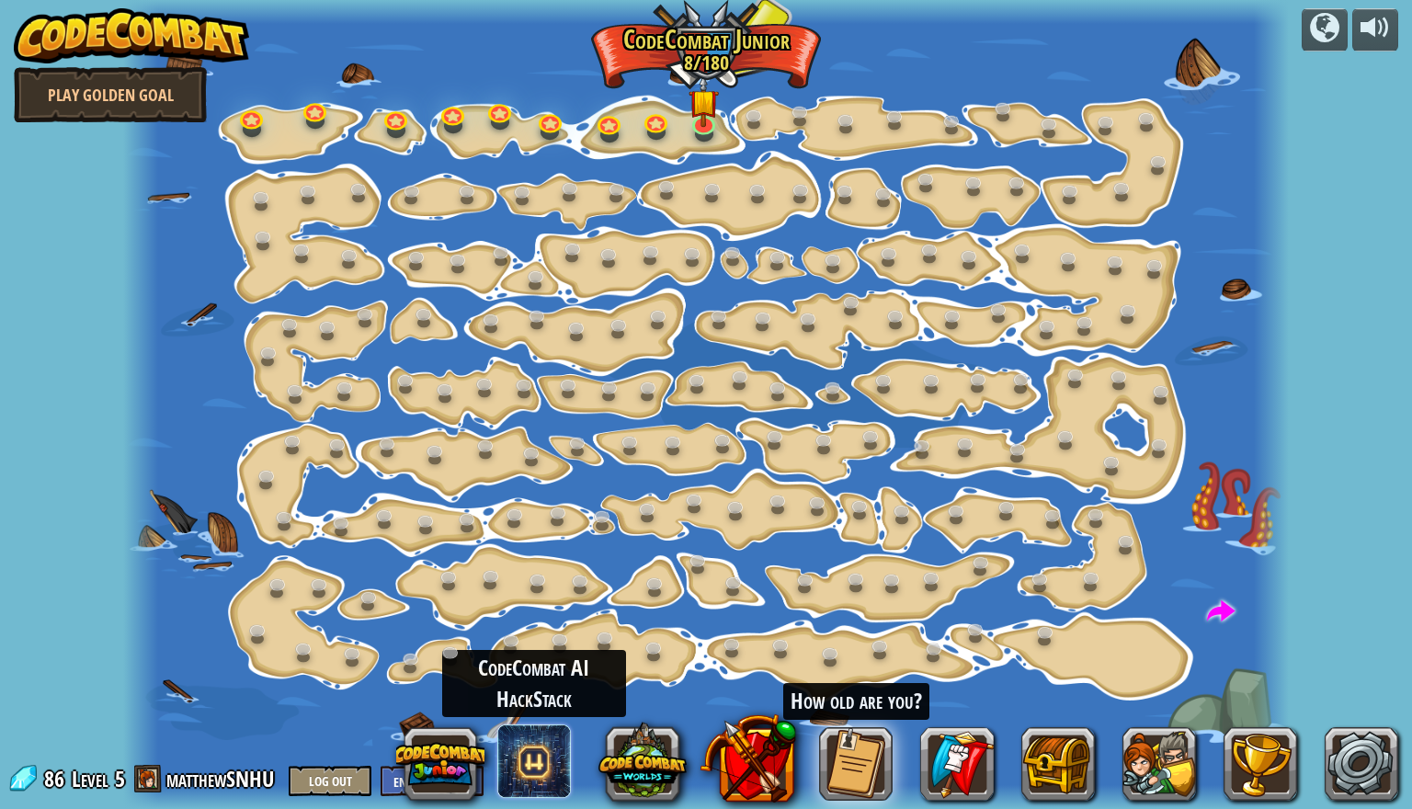
click at [535, 754] on span at bounding box center [534, 761] width 74 height 74
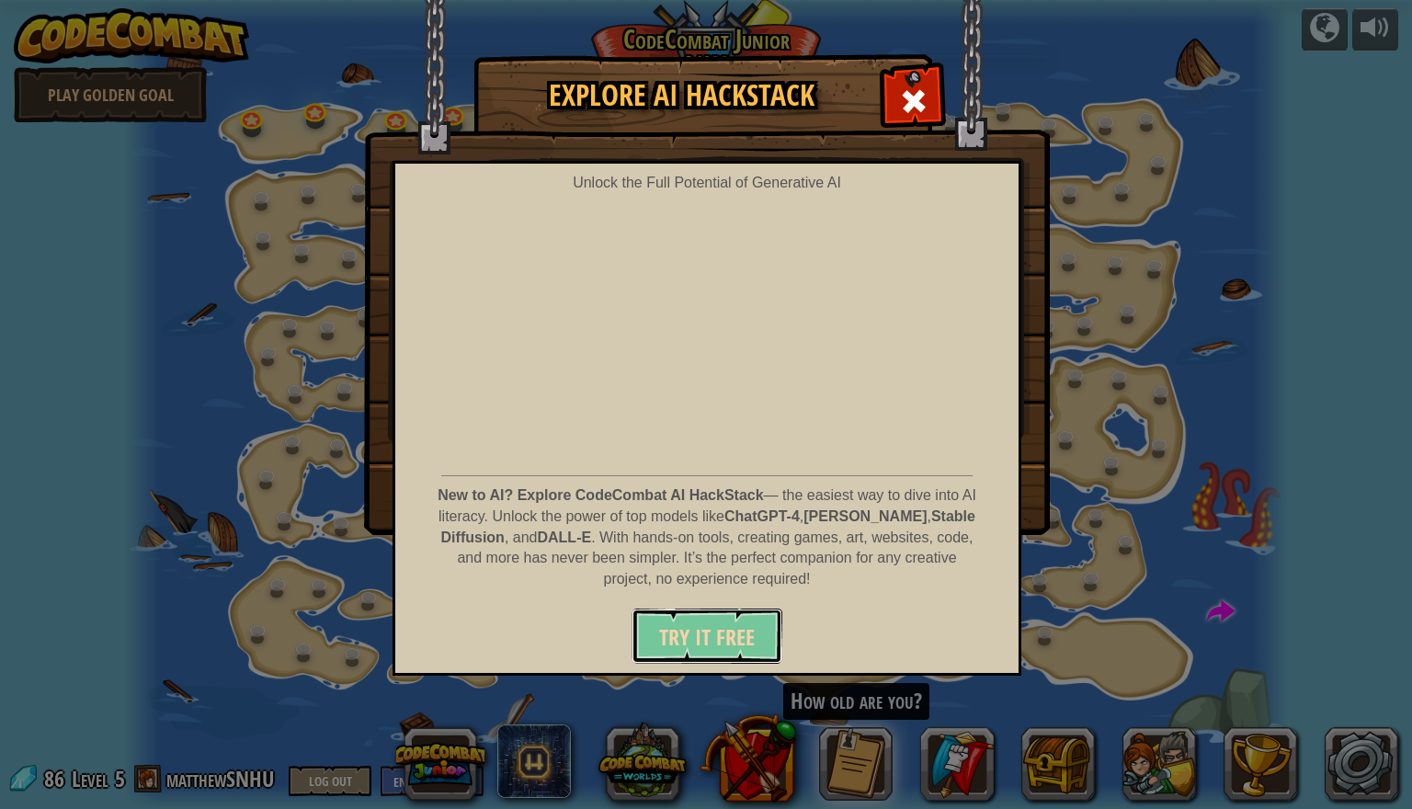
click at [677, 634] on span "Try It Free" at bounding box center [707, 636] width 96 height 29
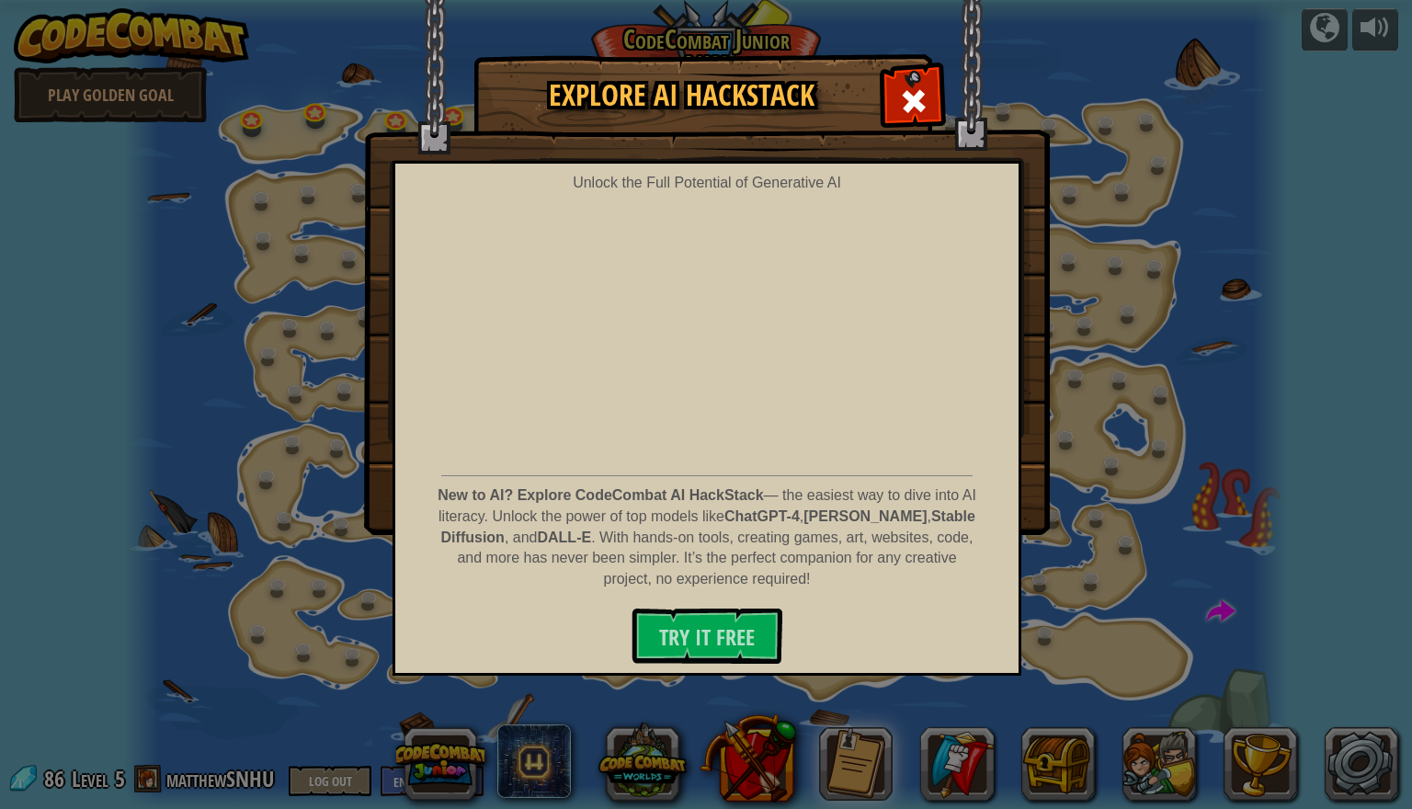
click at [673, 685] on div "Explore AI HackStack Unlock the Full Potential of Generative AI New to AI? Expl…" at bounding box center [706, 404] width 1412 height 809
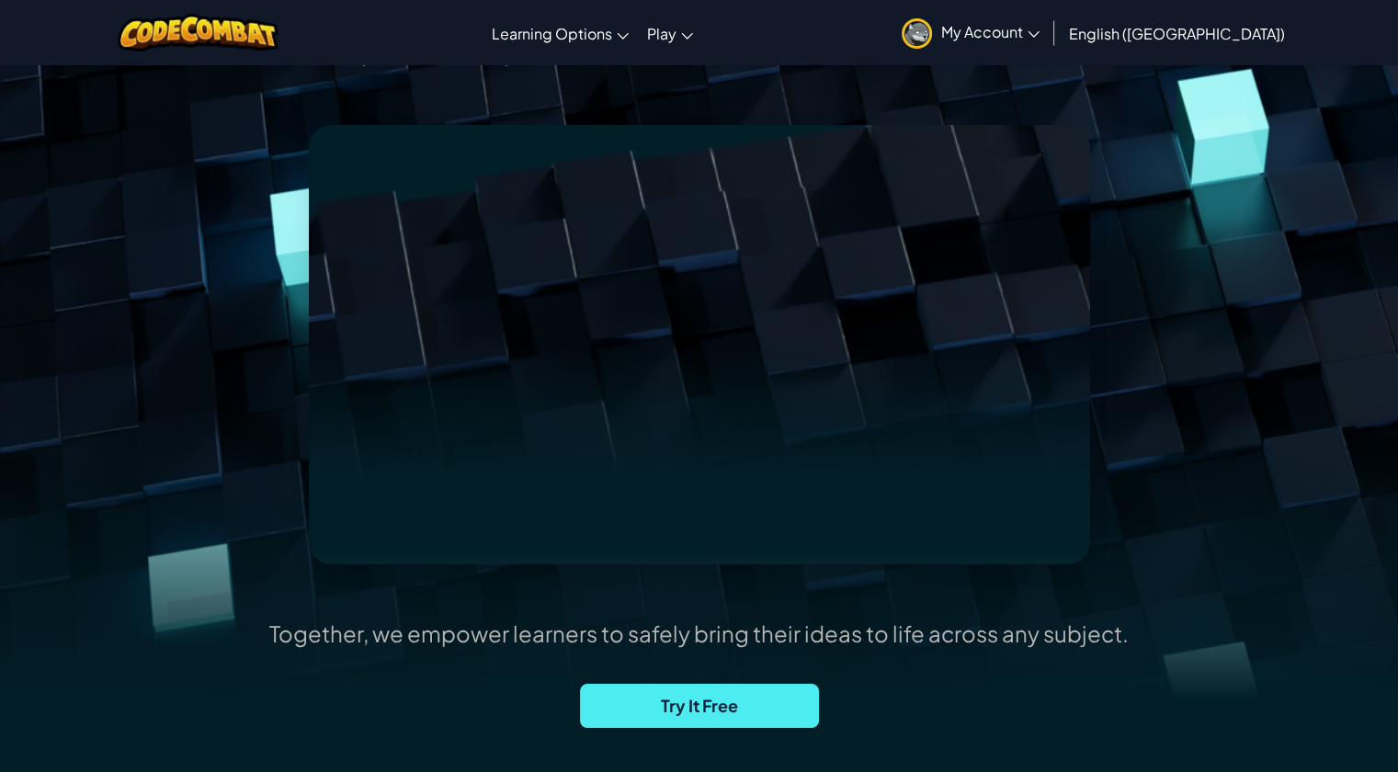
scroll to position [184, 0]
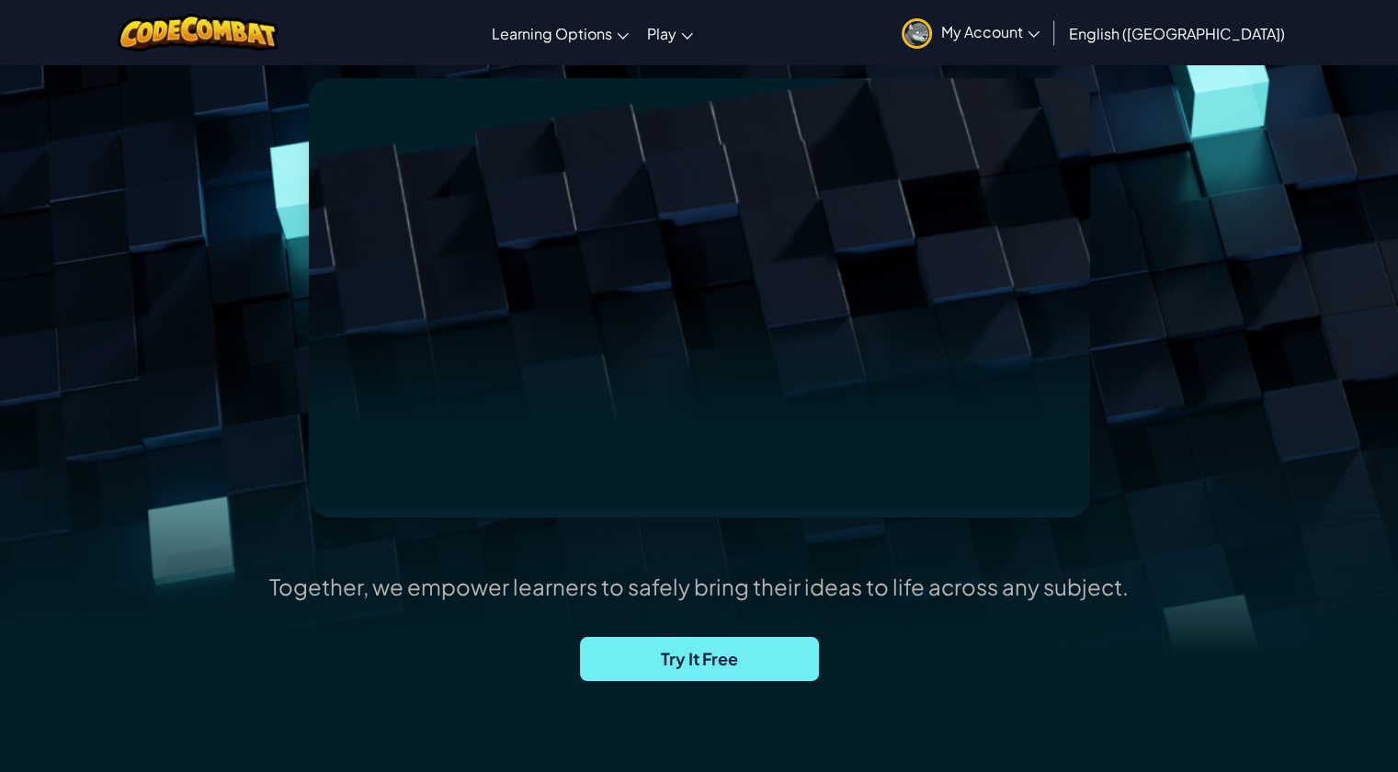
click at [669, 665] on span "Try It Free" at bounding box center [699, 659] width 239 height 44
